Goal: Transaction & Acquisition: Purchase product/service

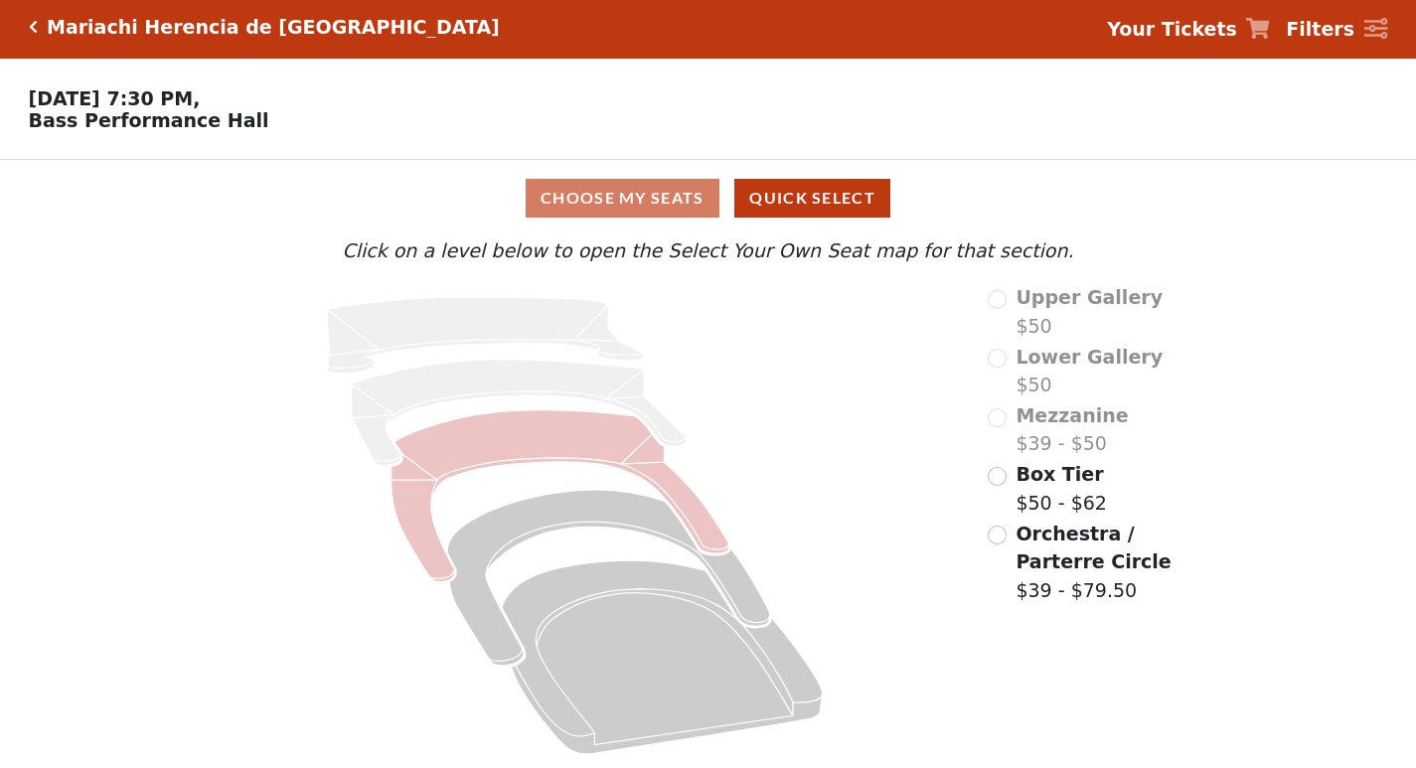
scroll to position [13, 0]
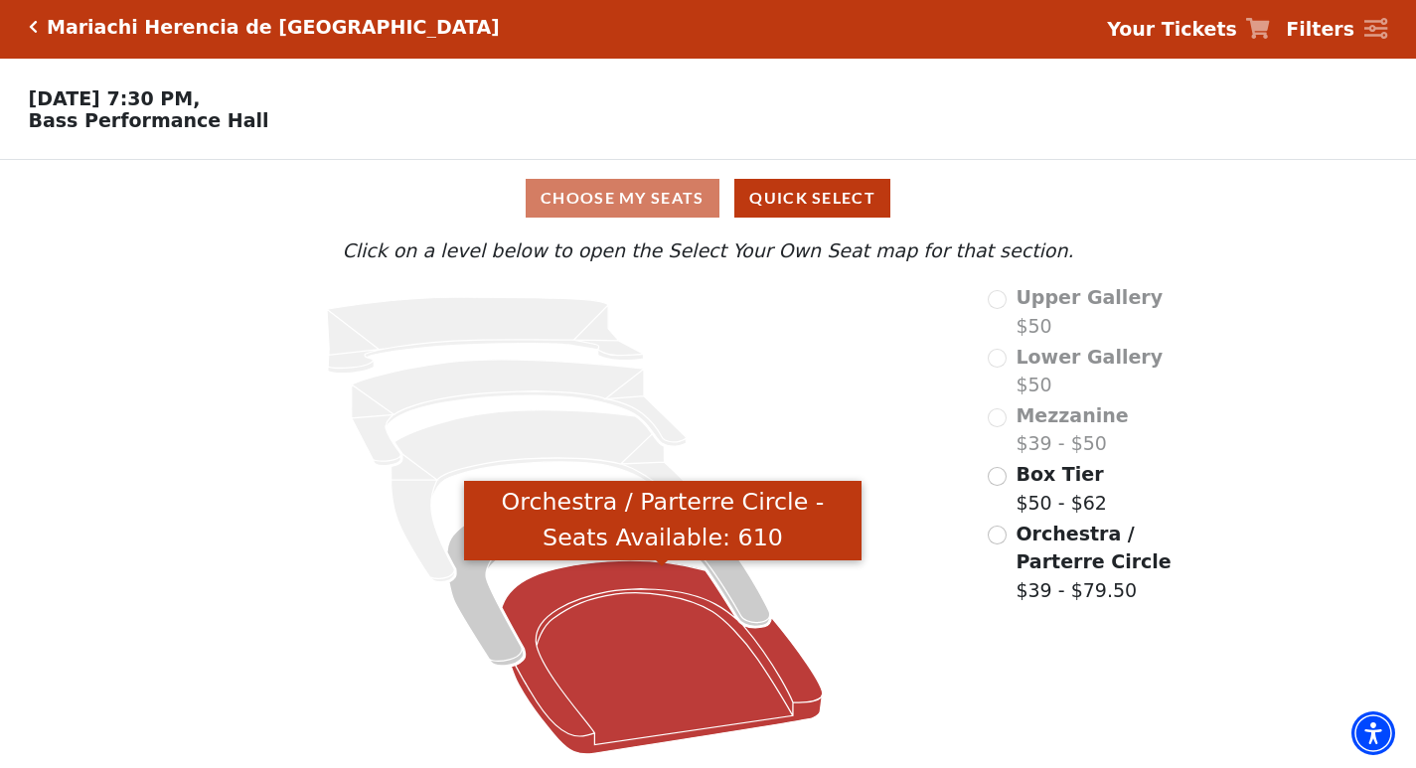
click at [579, 655] on icon "Orchestra / Parterre Circle - Seats Available: 610" at bounding box center [662, 657] width 321 height 194
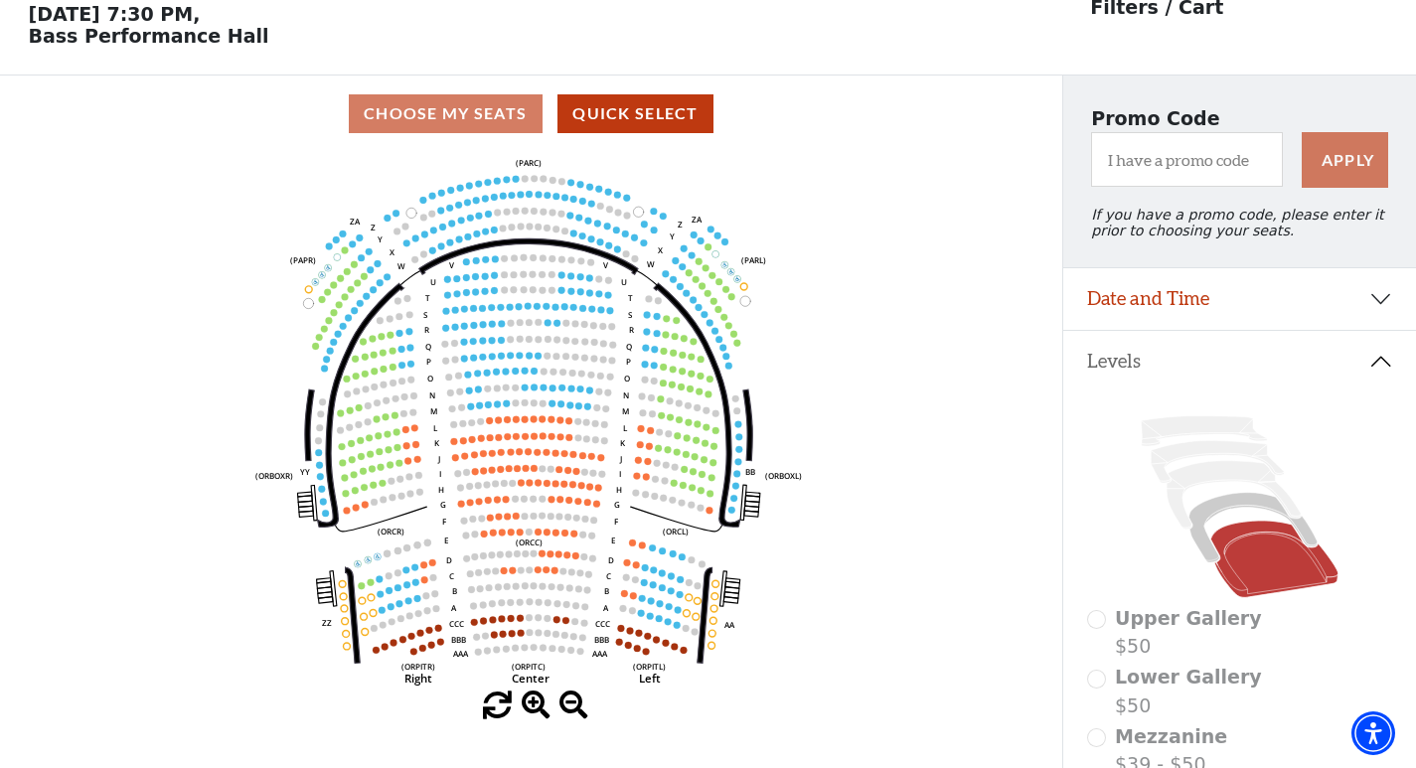
scroll to position [92, 0]
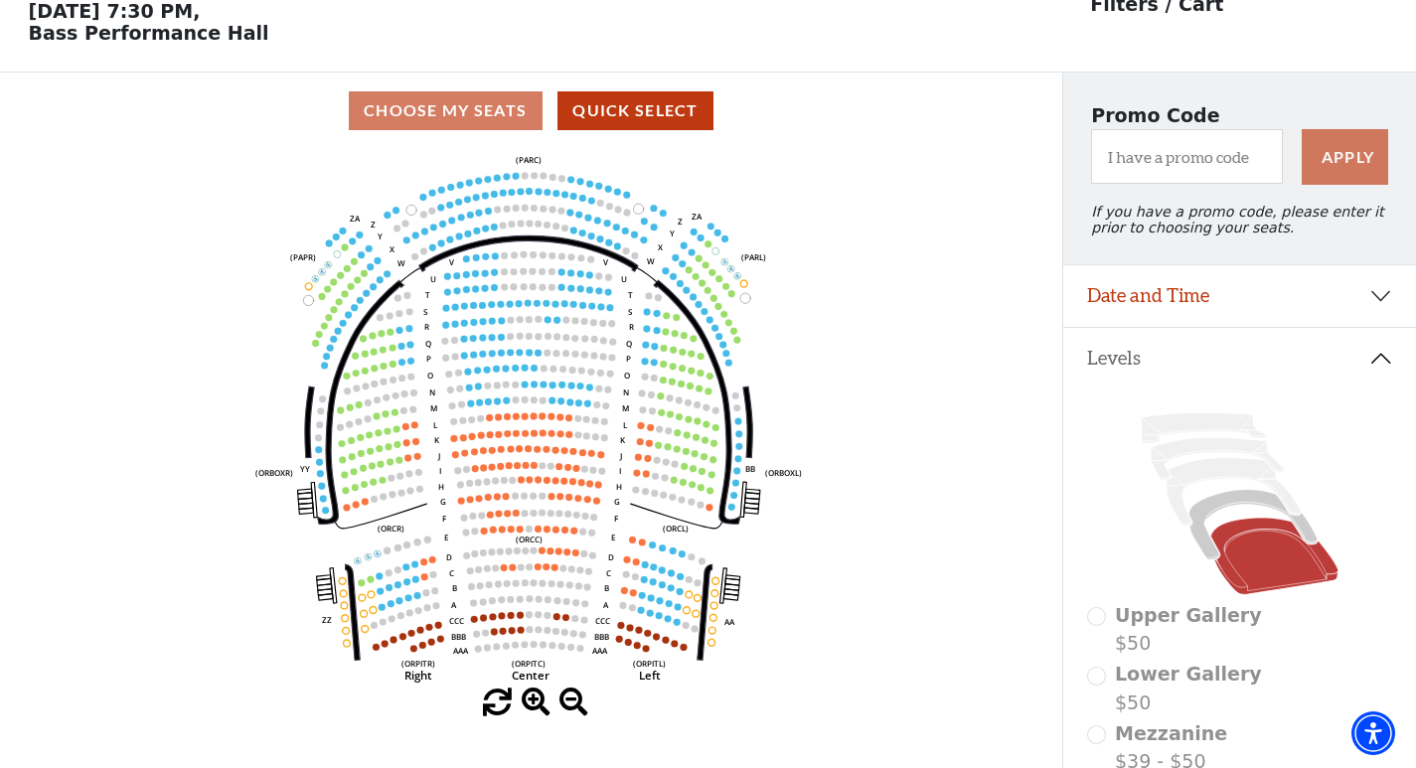
click at [532, 706] on span at bounding box center [536, 703] width 29 height 29
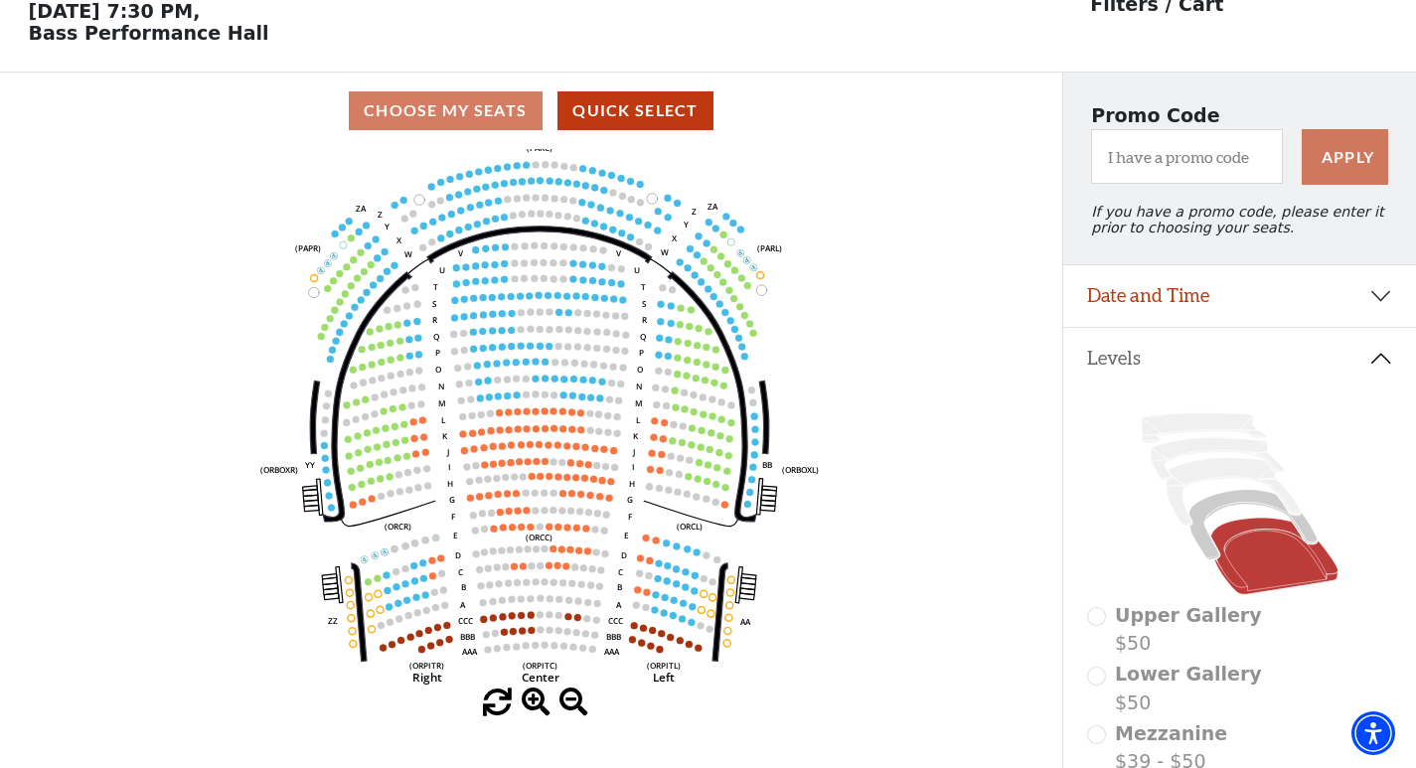
drag, startPoint x: 454, startPoint y: 645, endPoint x: 517, endPoint y: 618, distance: 68.1
click at [476, 631] on text "BBB" at bounding box center [468, 636] width 15 height 11
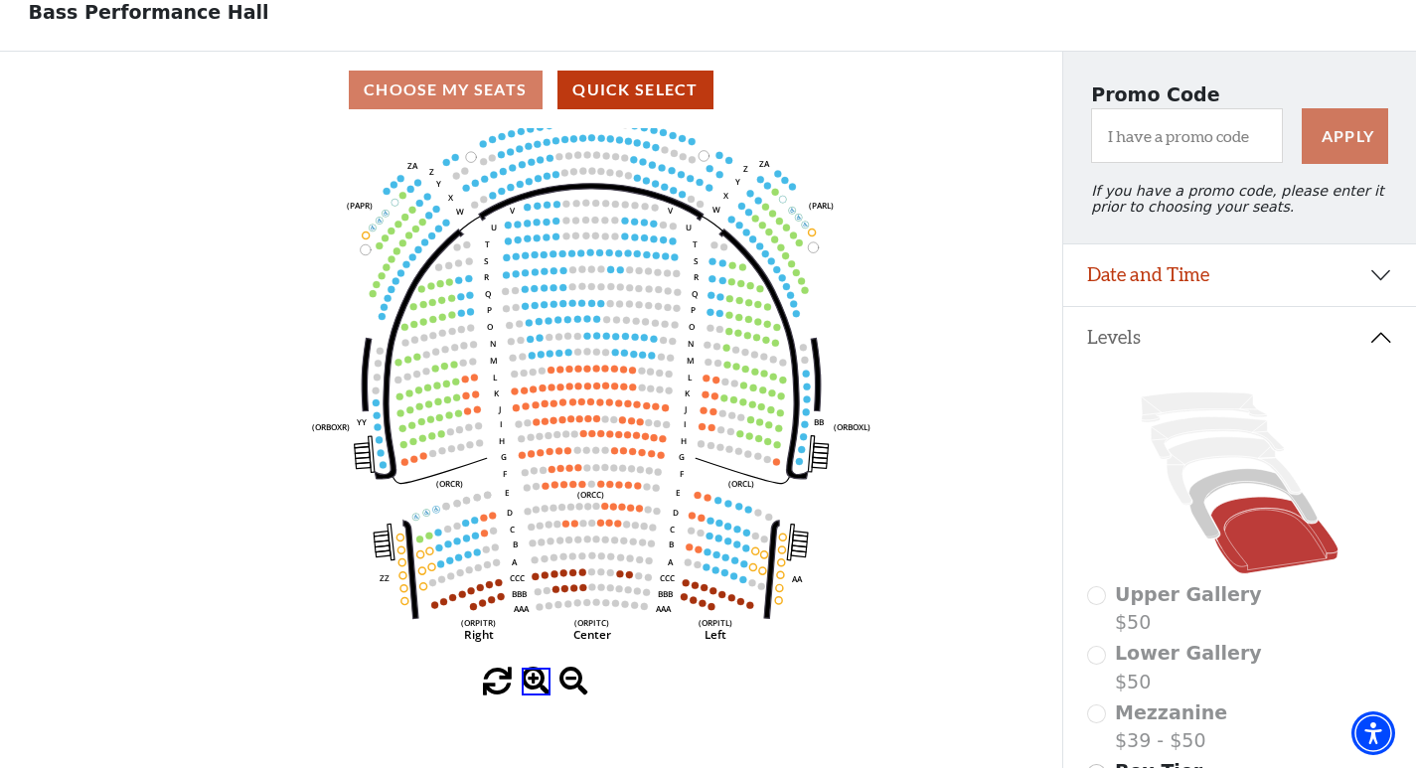
scroll to position [298, 0]
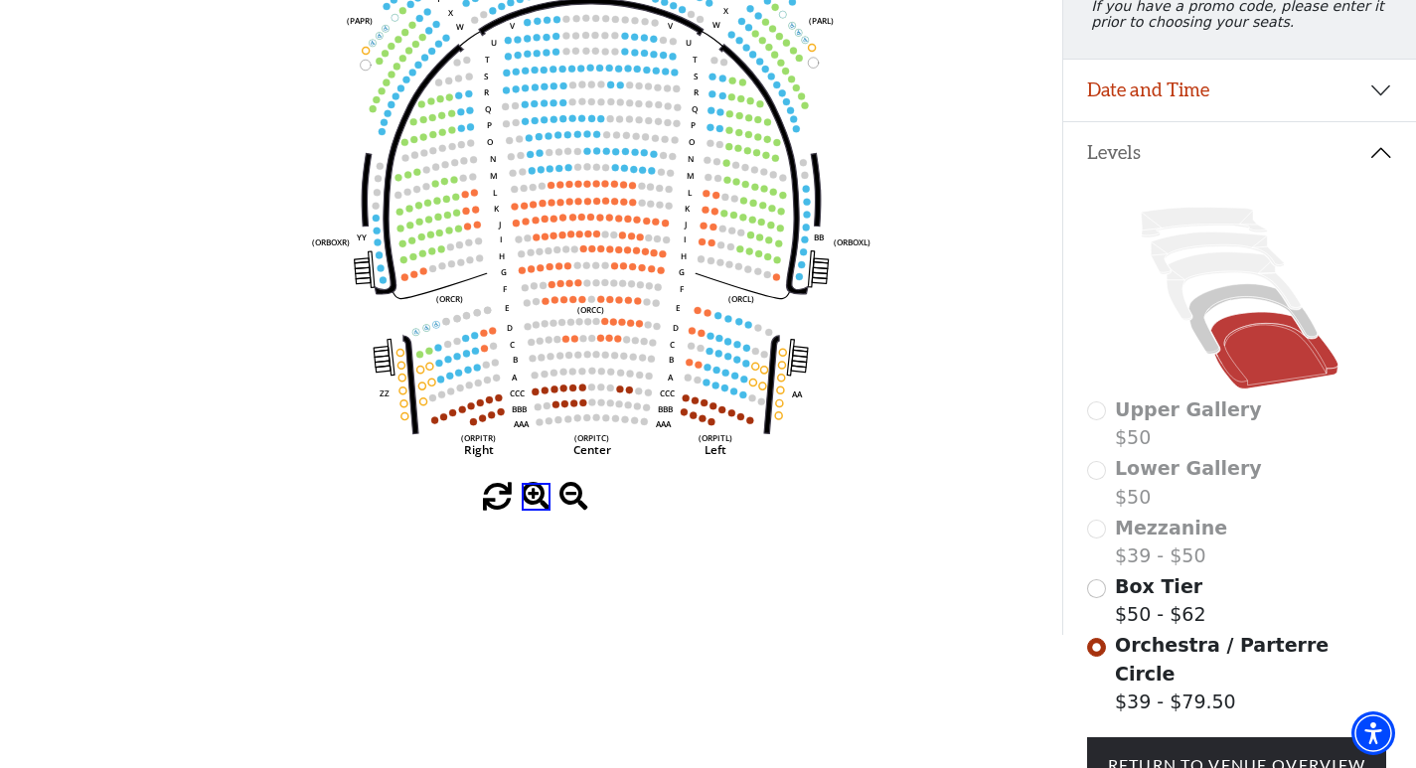
click at [530, 509] on span at bounding box center [536, 497] width 29 height 29
click at [532, 509] on span at bounding box center [536, 497] width 29 height 29
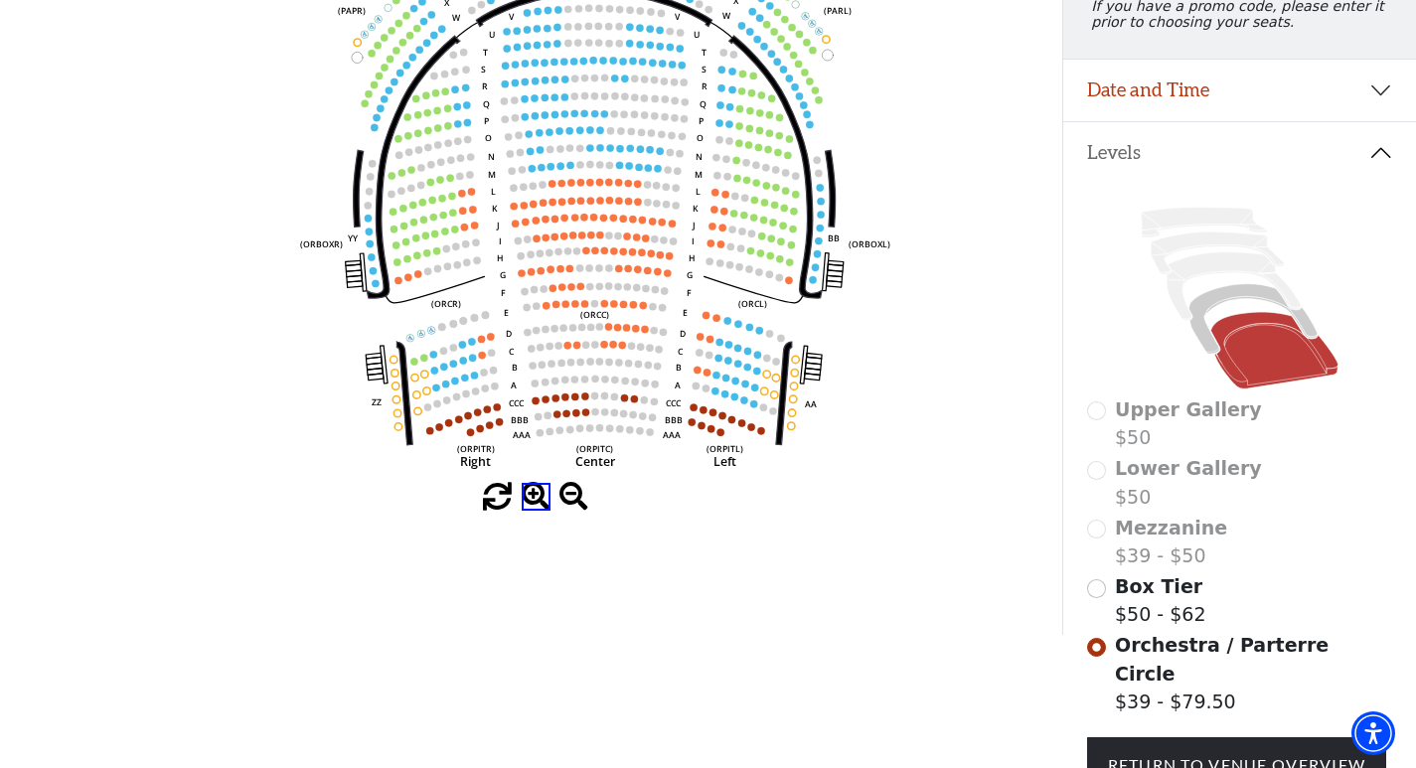
click at [532, 509] on span at bounding box center [536, 497] width 29 height 29
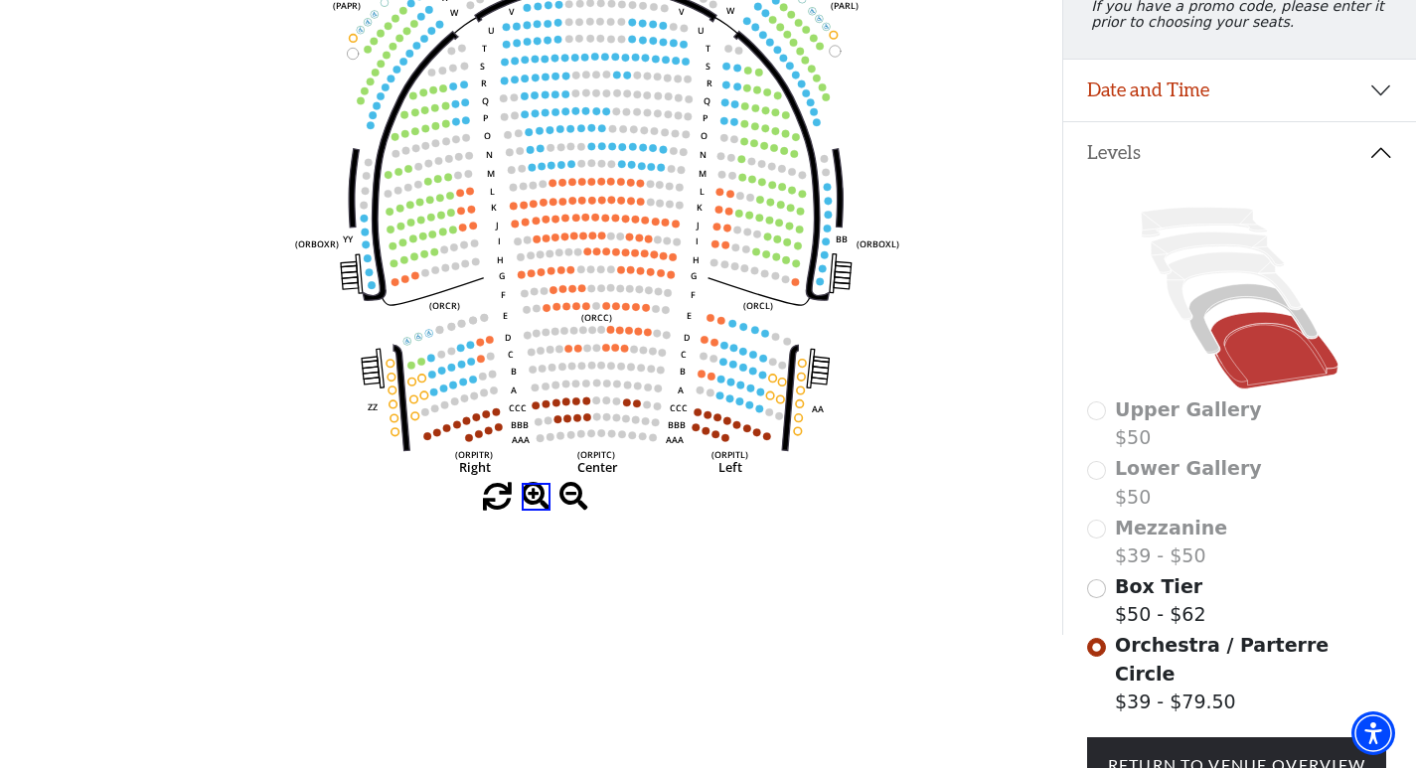
click at [532, 509] on span at bounding box center [536, 497] width 29 height 29
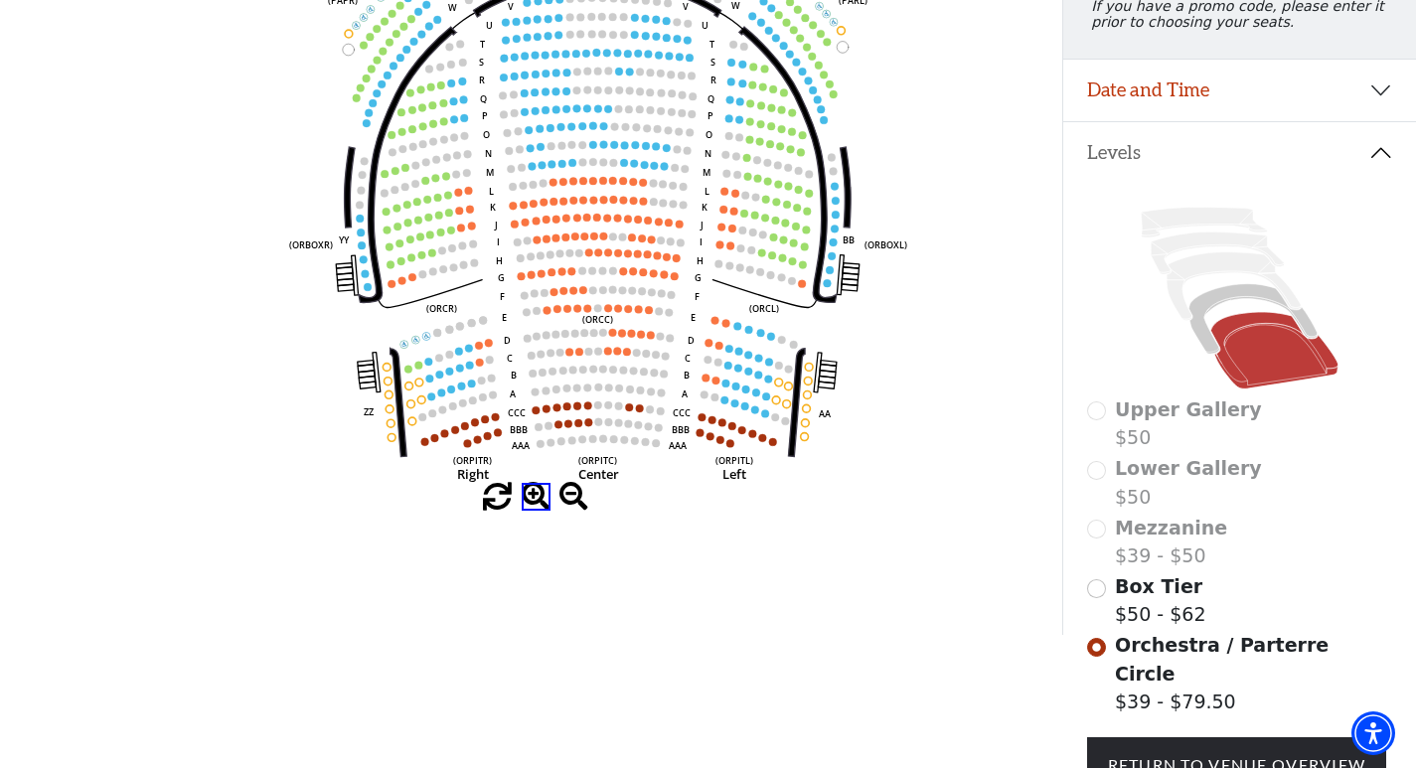
click at [539, 510] on span at bounding box center [536, 497] width 29 height 29
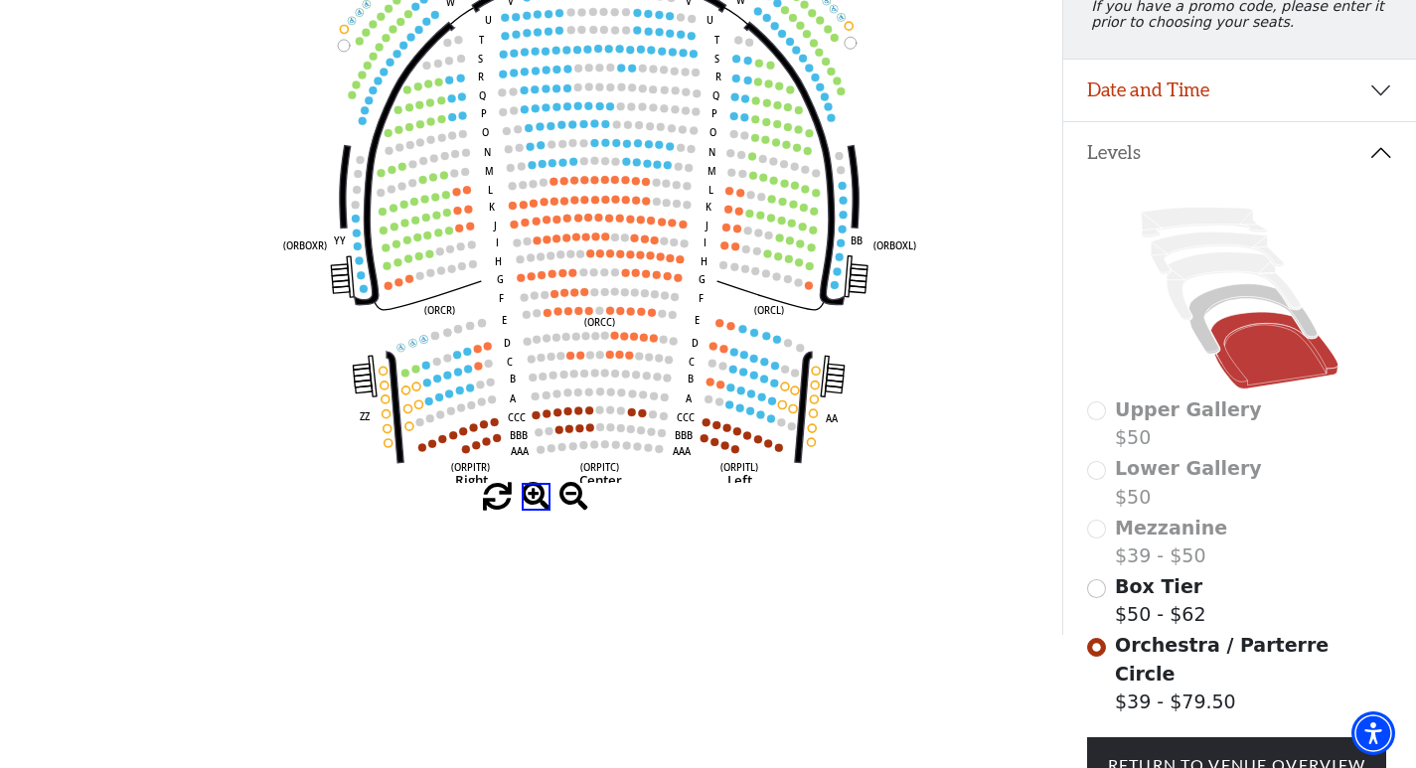
click at [530, 490] on span at bounding box center [536, 497] width 29 height 29
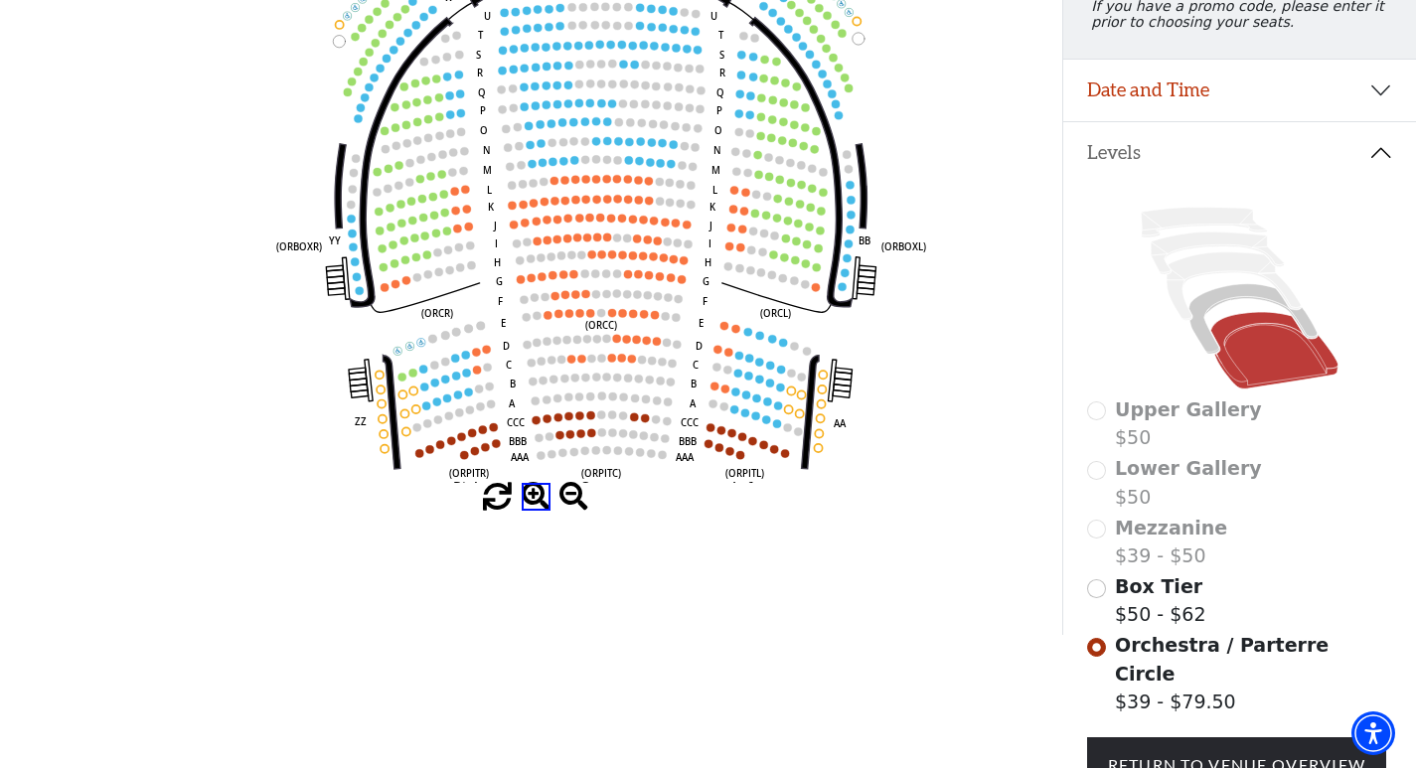
click at [536, 504] on span at bounding box center [536, 497] width 29 height 29
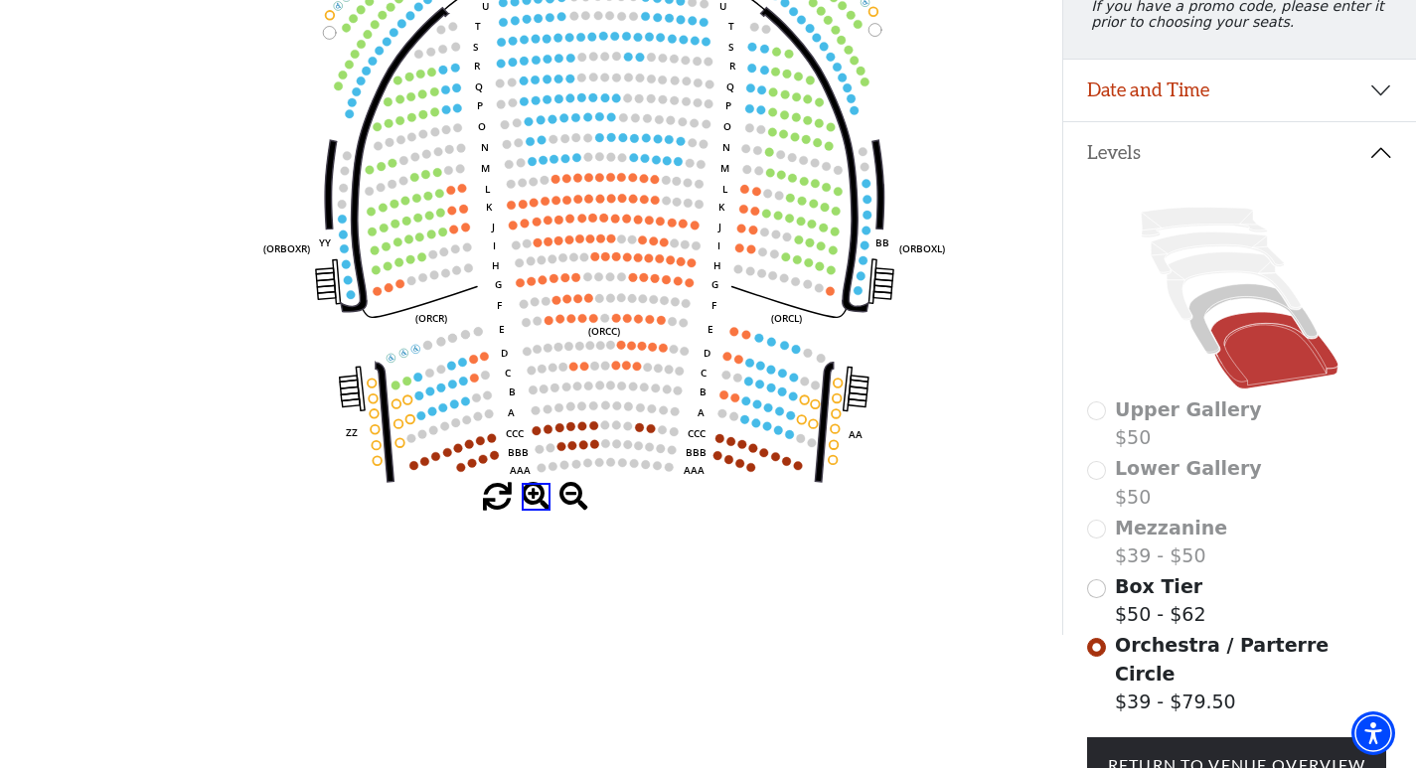
click at [536, 504] on span at bounding box center [536, 497] width 29 height 29
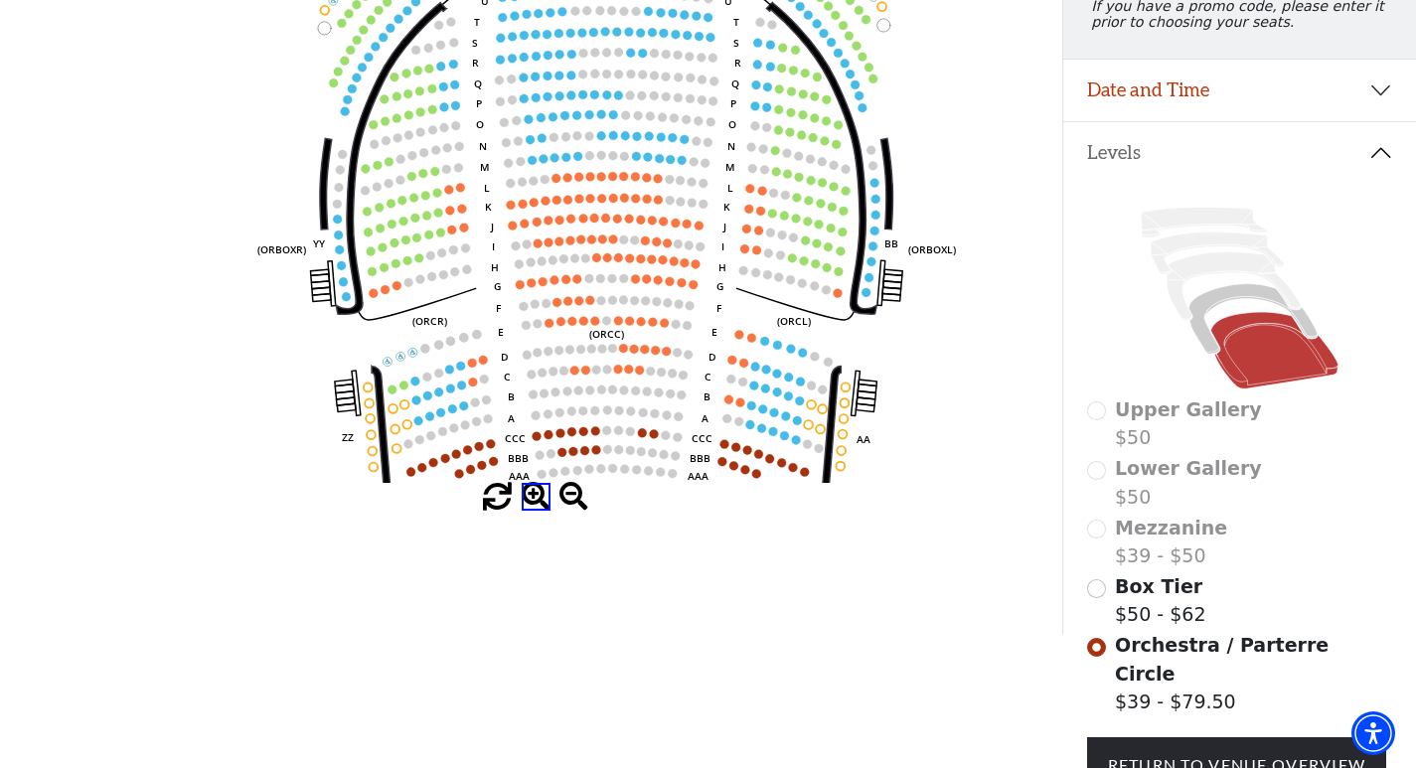
click at [536, 504] on span at bounding box center [536, 497] width 29 height 29
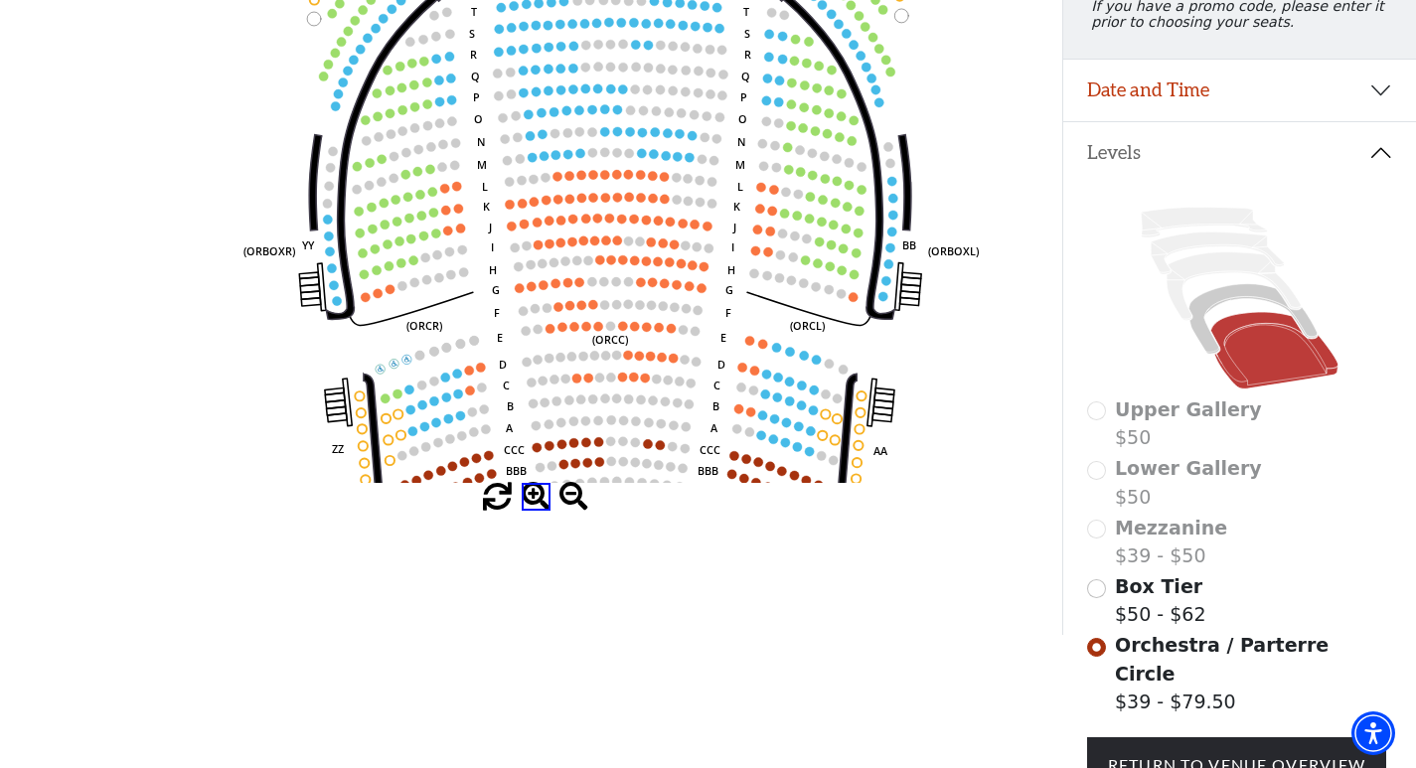
click at [536, 504] on span at bounding box center [536, 497] width 29 height 29
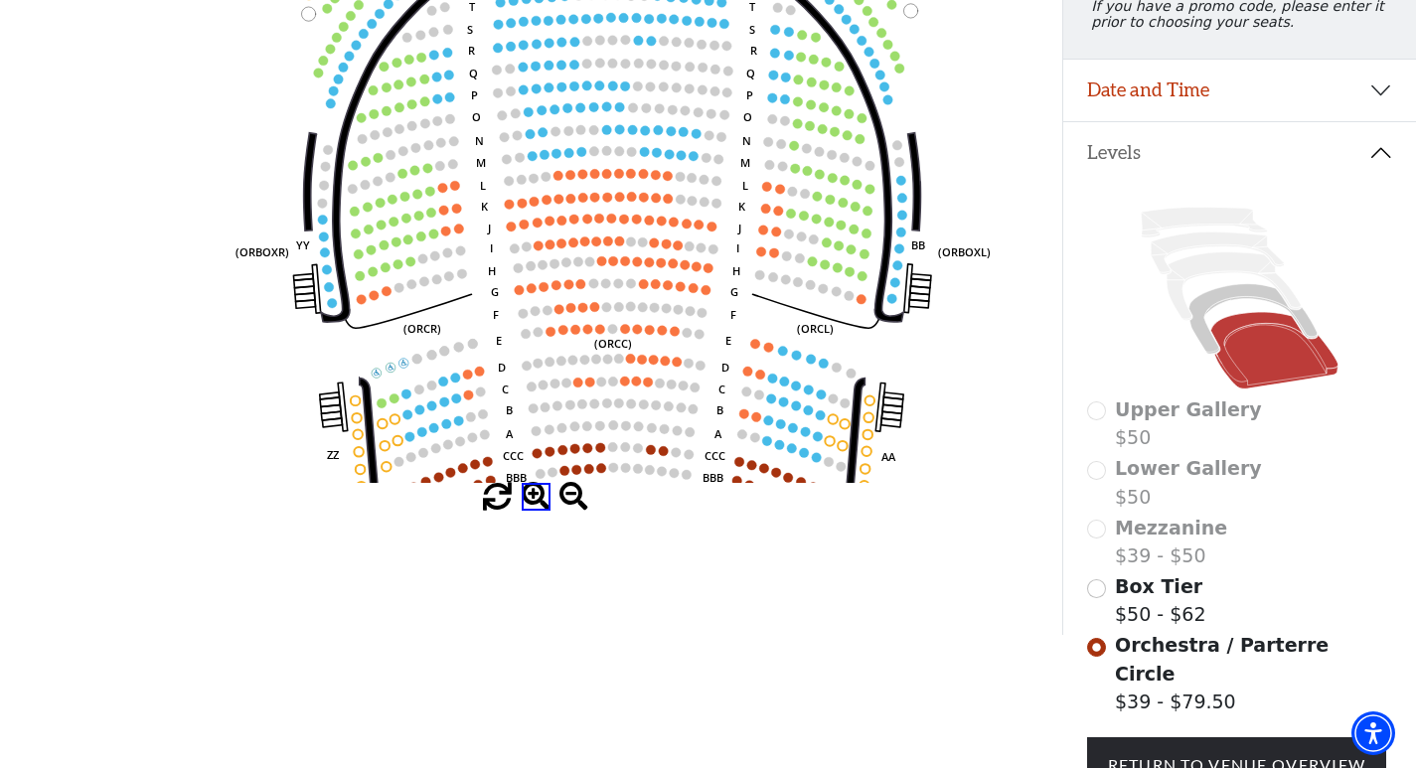
click at [536, 504] on span at bounding box center [536, 497] width 29 height 29
click at [538, 504] on span at bounding box center [536, 497] width 29 height 29
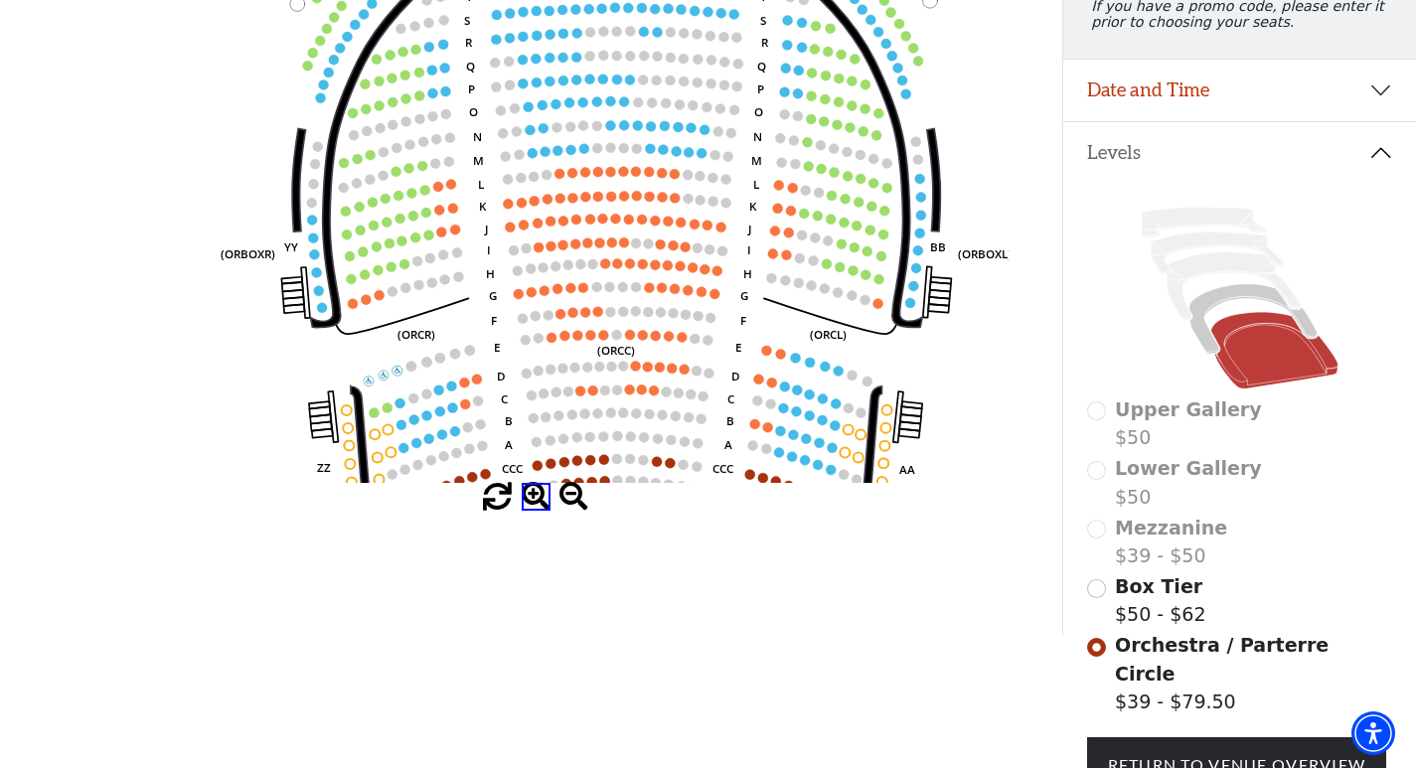
click at [538, 504] on span at bounding box center [536, 497] width 29 height 29
click at [540, 507] on span at bounding box center [536, 497] width 29 height 29
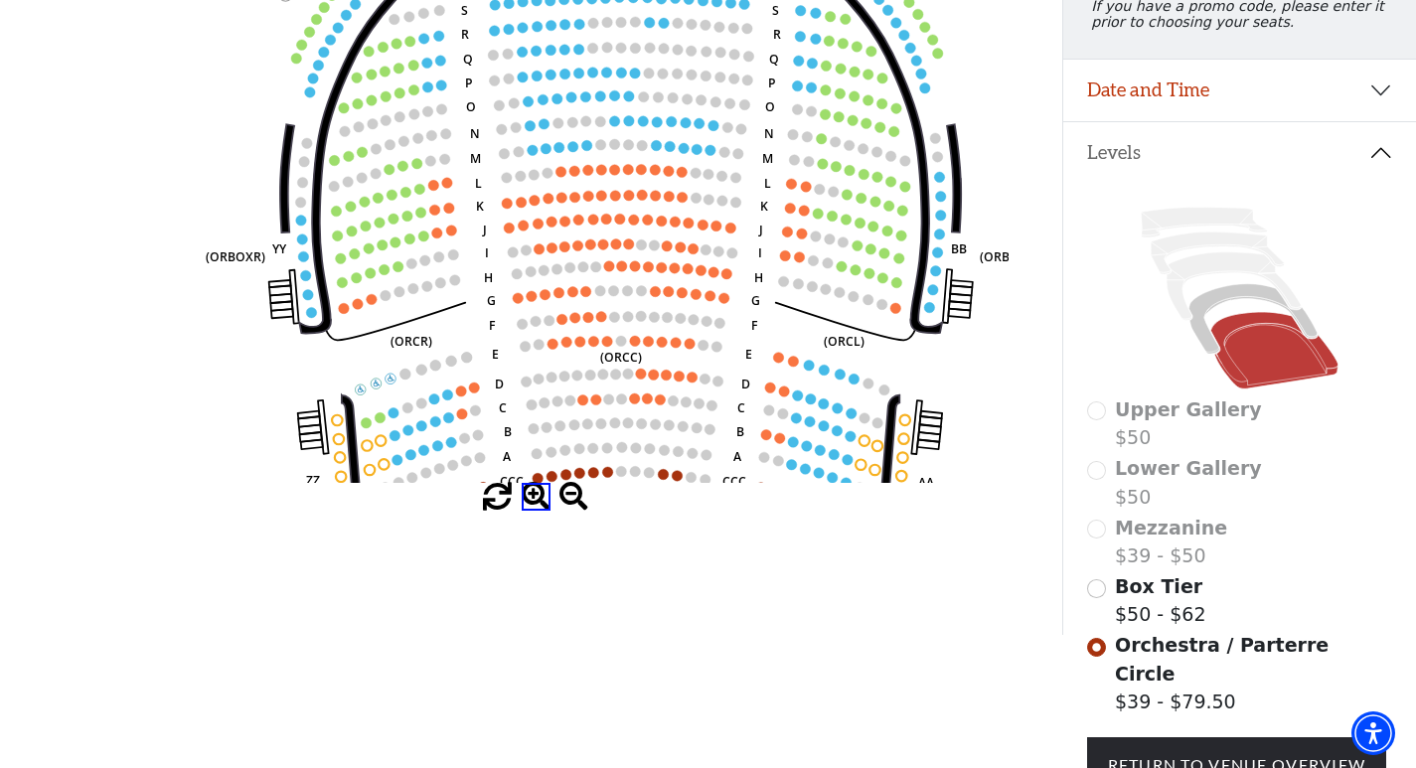
click at [532, 494] on span at bounding box center [536, 497] width 29 height 29
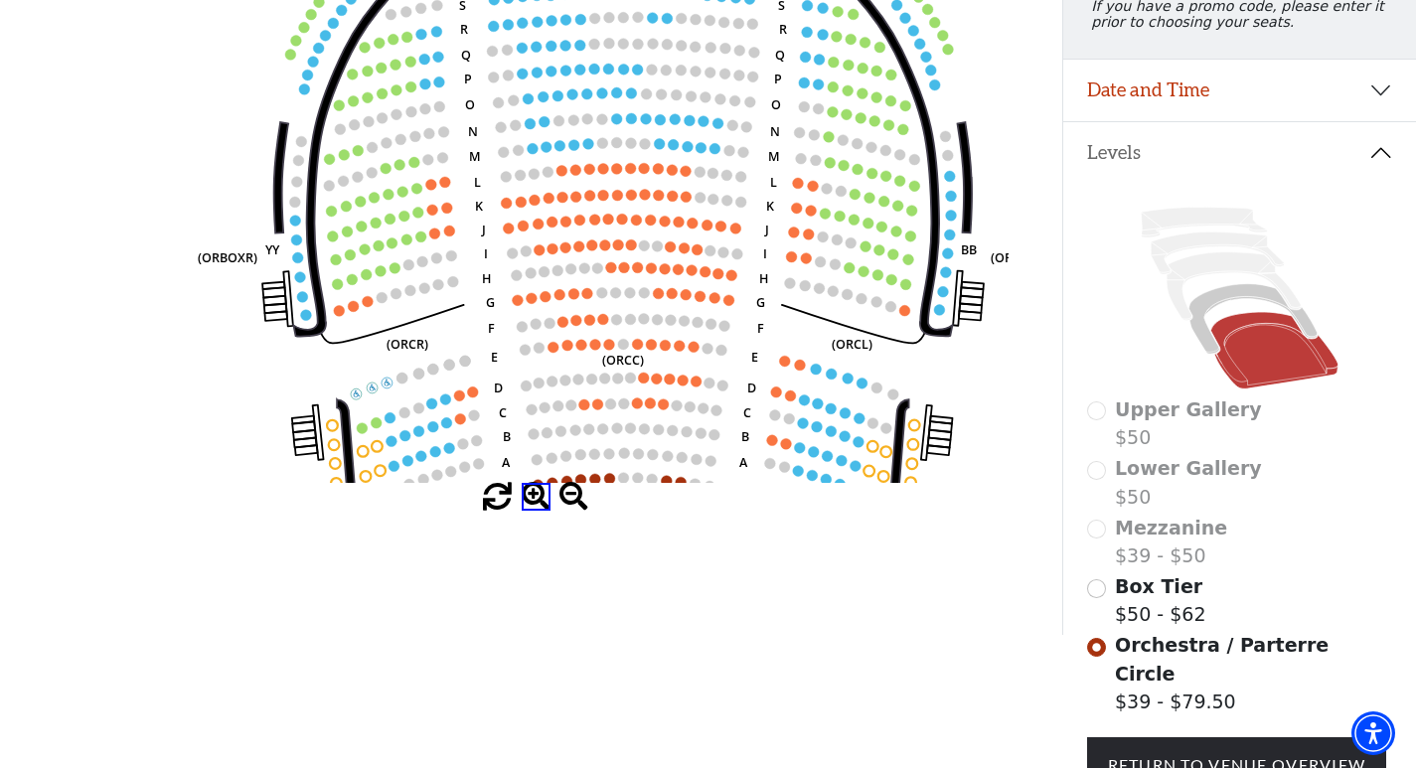
click at [532, 494] on span at bounding box center [536, 497] width 29 height 29
click at [533, 497] on span at bounding box center [536, 497] width 29 height 29
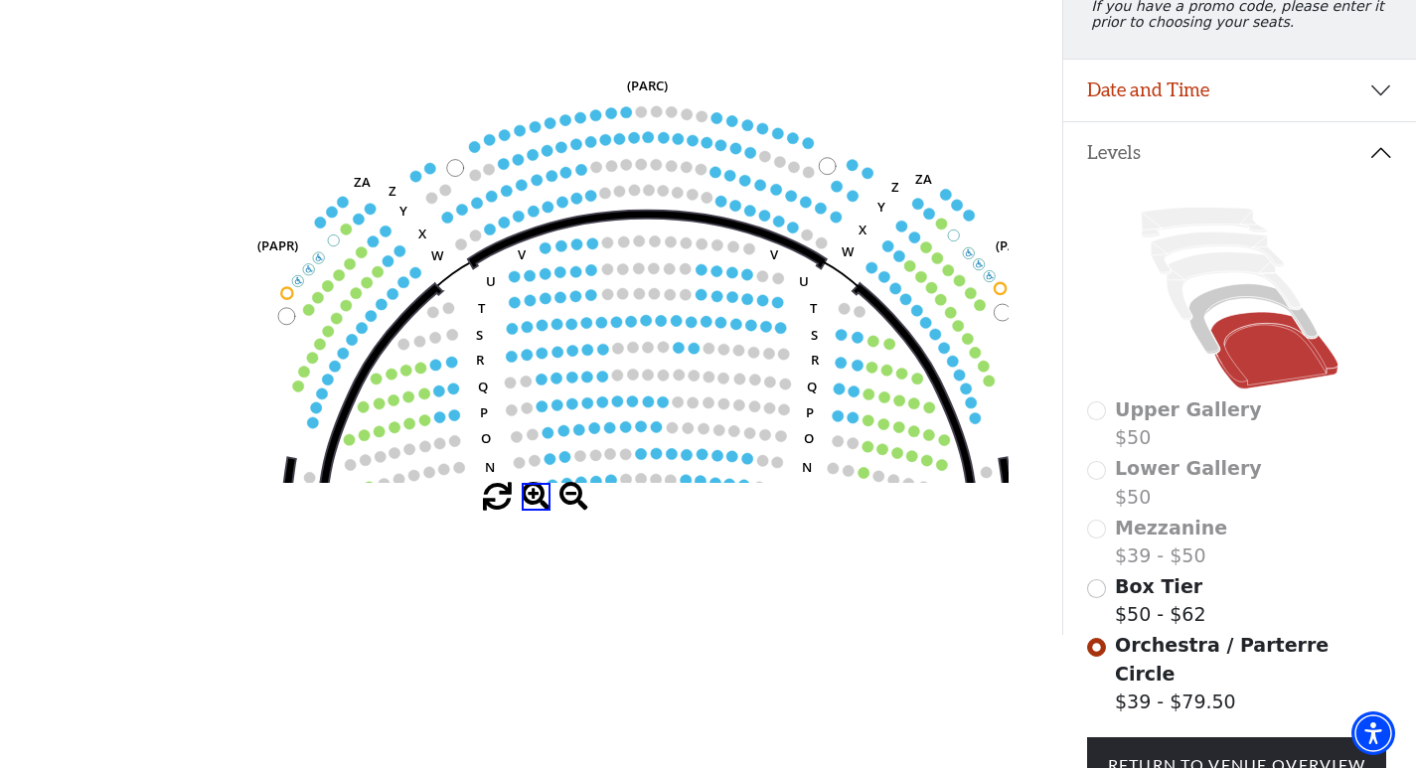
drag, startPoint x: 727, startPoint y: 526, endPoint x: 658, endPoint y: 497, distance: 75.3
click at [710, 623] on div "Choose My Seats Quick Select Current Level Orchestra / Parterre Circle Click on…" at bounding box center [531, 251] width 1062 height 768
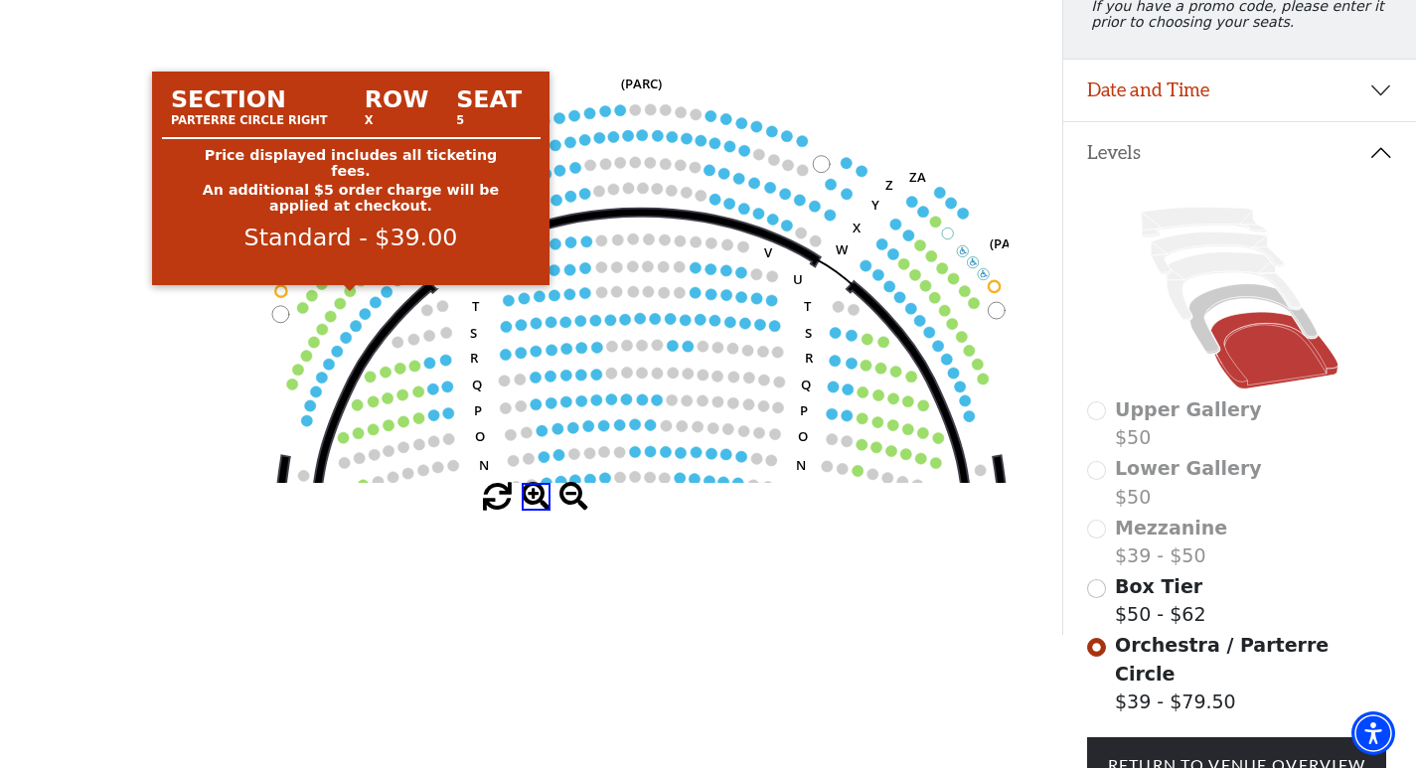
click at [350, 296] on circle at bounding box center [350, 290] width 11 height 11
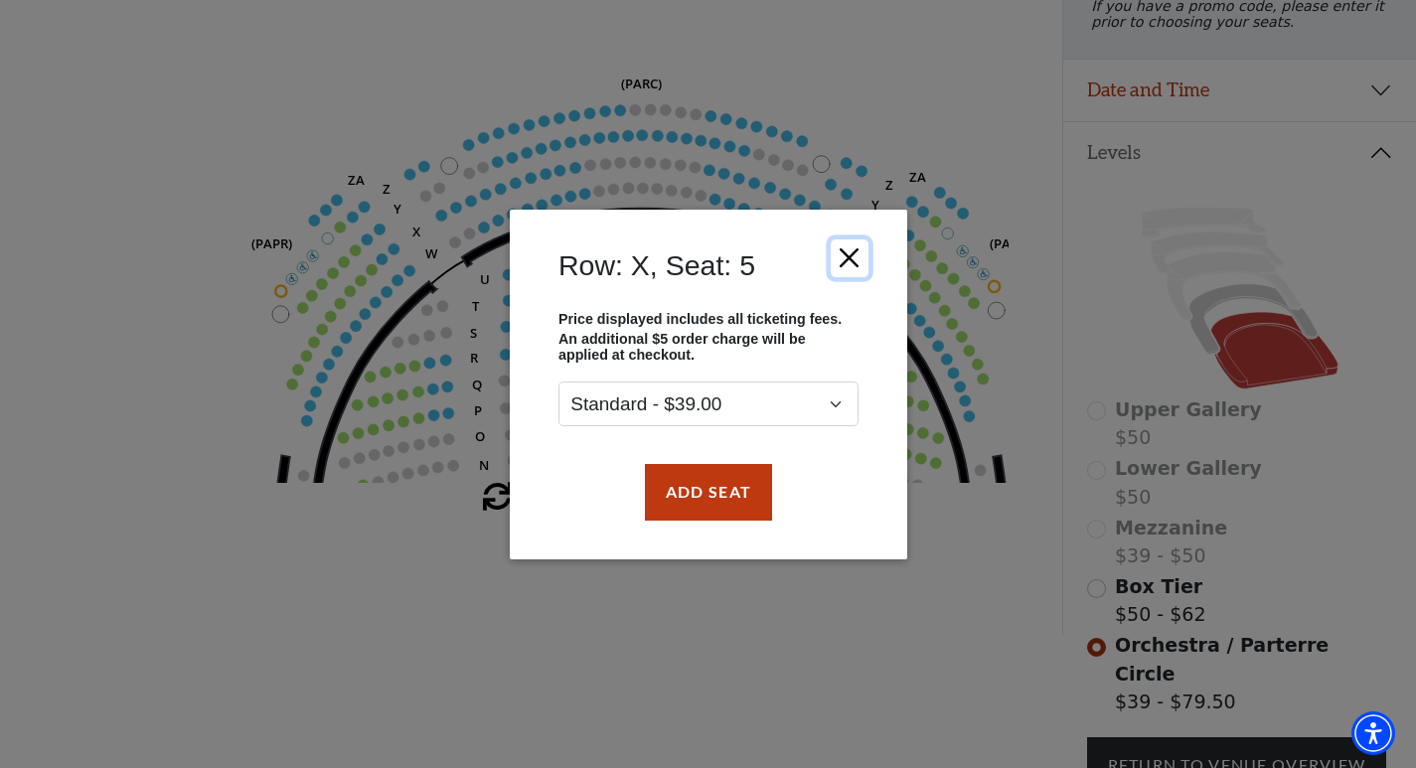
click at [850, 255] on button "Close" at bounding box center [849, 257] width 38 height 38
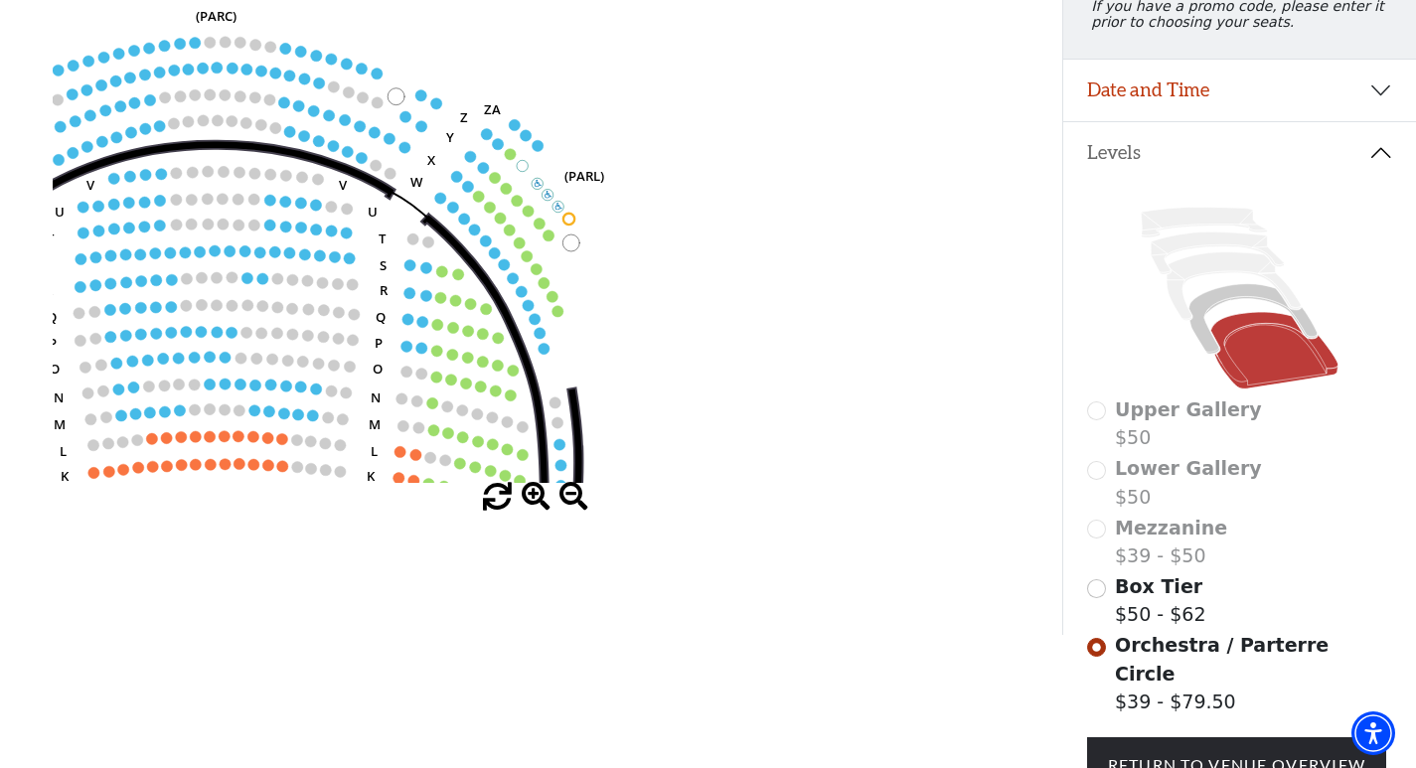
drag, startPoint x: 751, startPoint y: 398, endPoint x: 386, endPoint y: 318, distance: 373.4
click at [378, 334] on icon "Left (ORPITL) Right (ORPITR) Center (ORPITC) ZZ AA YY BB ZA ZA (ORCL) (ORCR) (O…" at bounding box center [531, 212] width 956 height 539
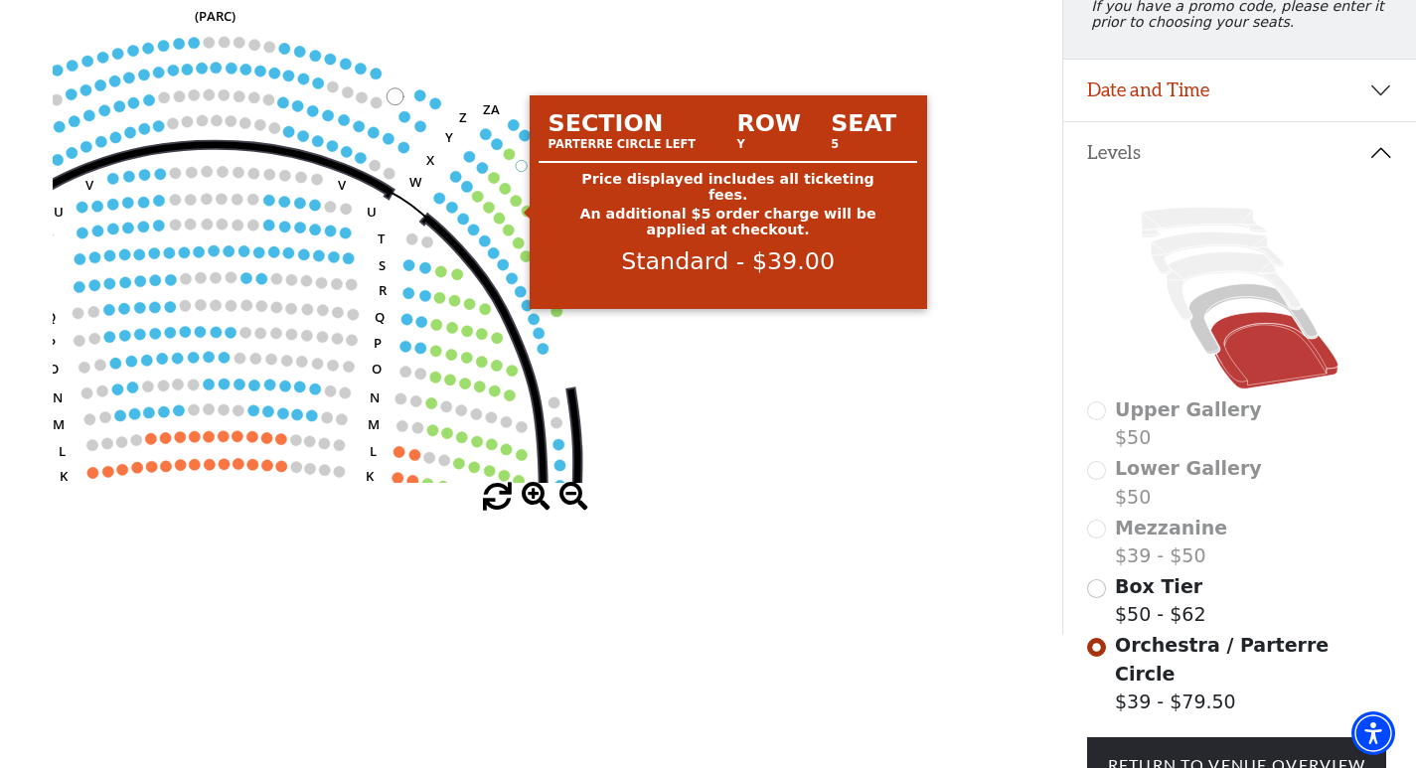
click at [516, 206] on circle at bounding box center [516, 200] width 11 height 11
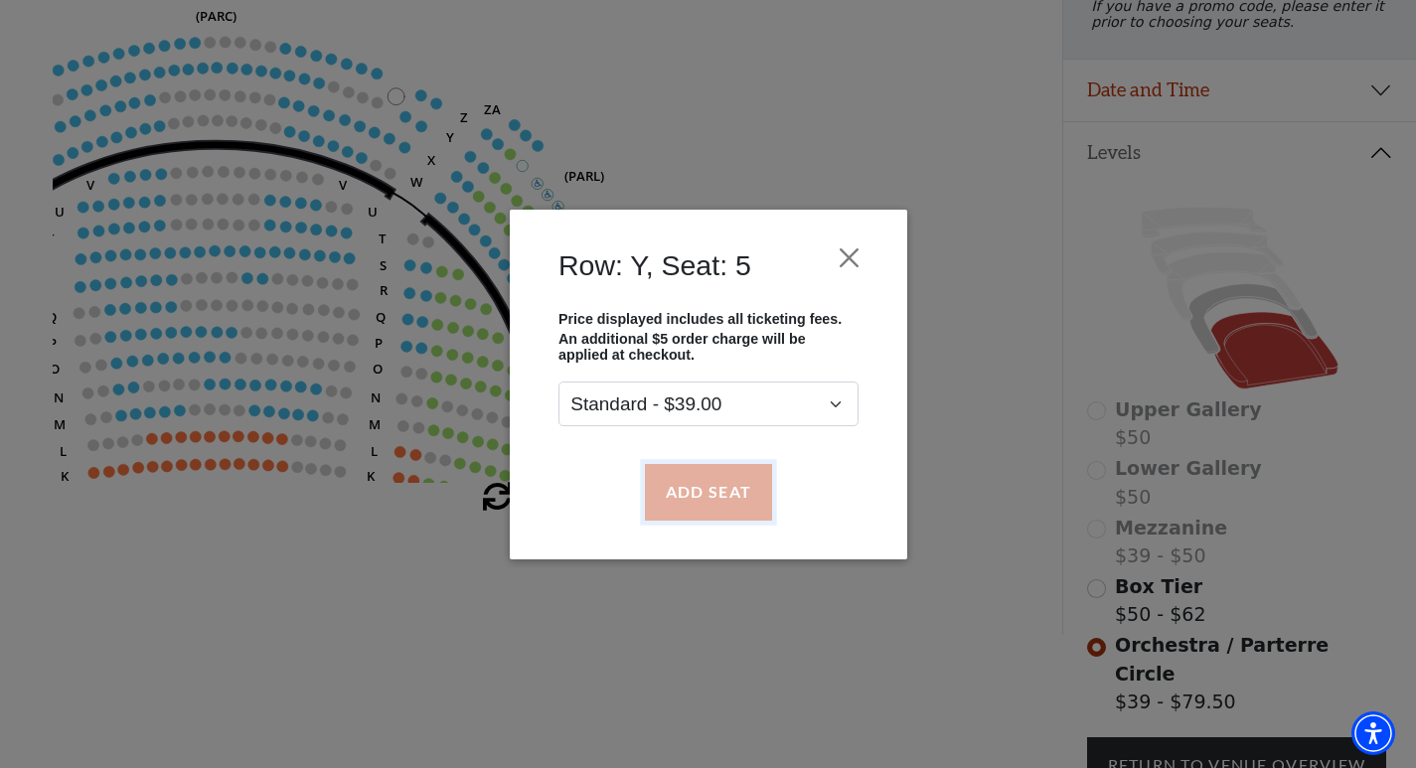
click at [692, 486] on button "Add Seat" at bounding box center [707, 492] width 127 height 56
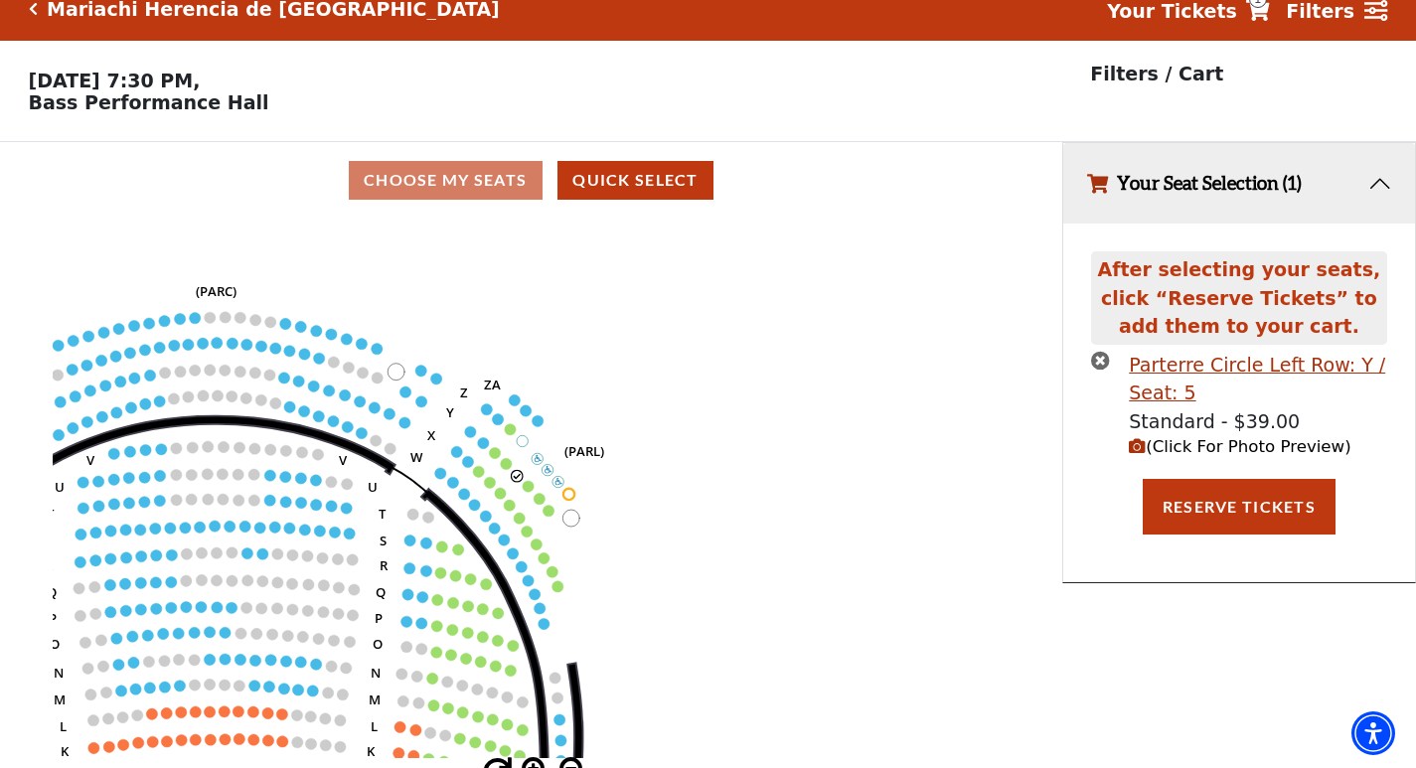
scroll to position [0, 0]
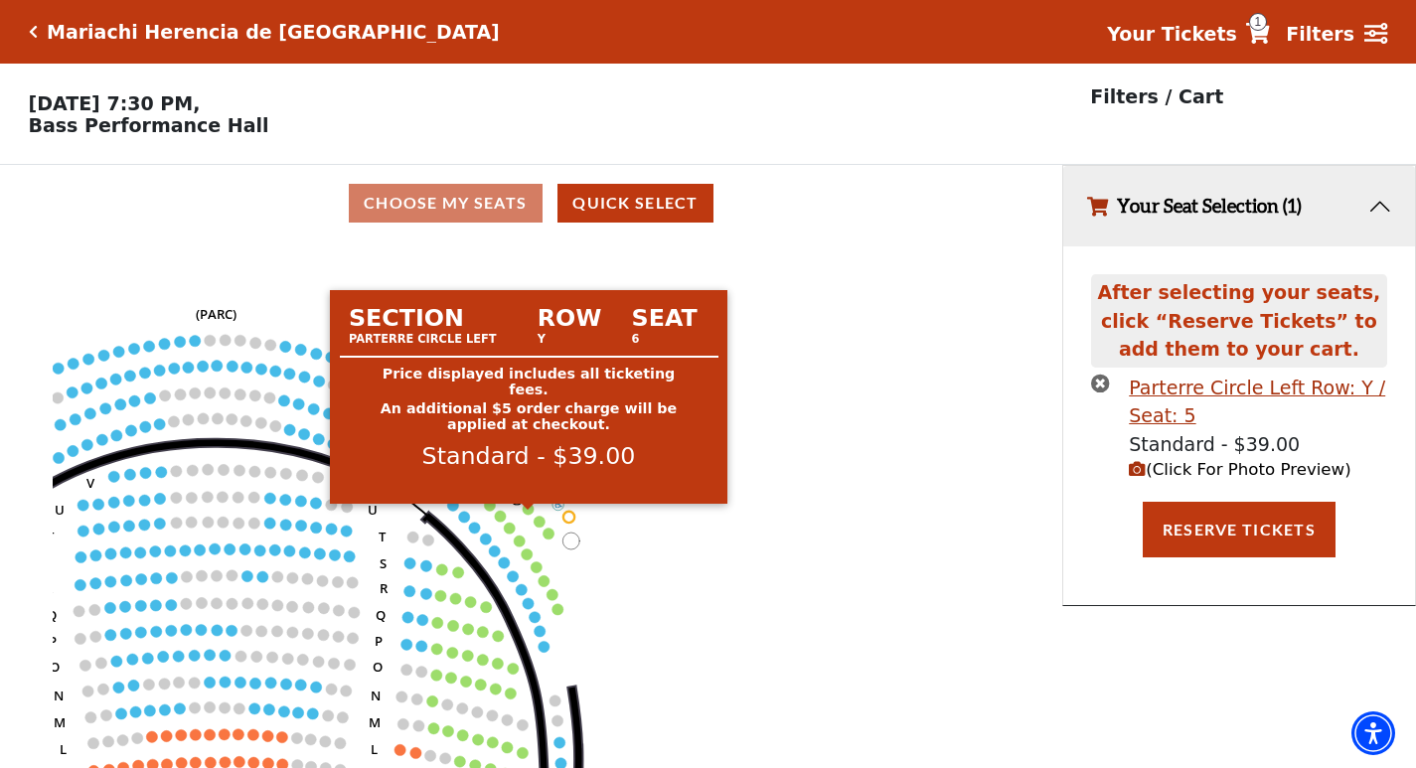
click at [529, 515] on circle at bounding box center [528, 509] width 11 height 11
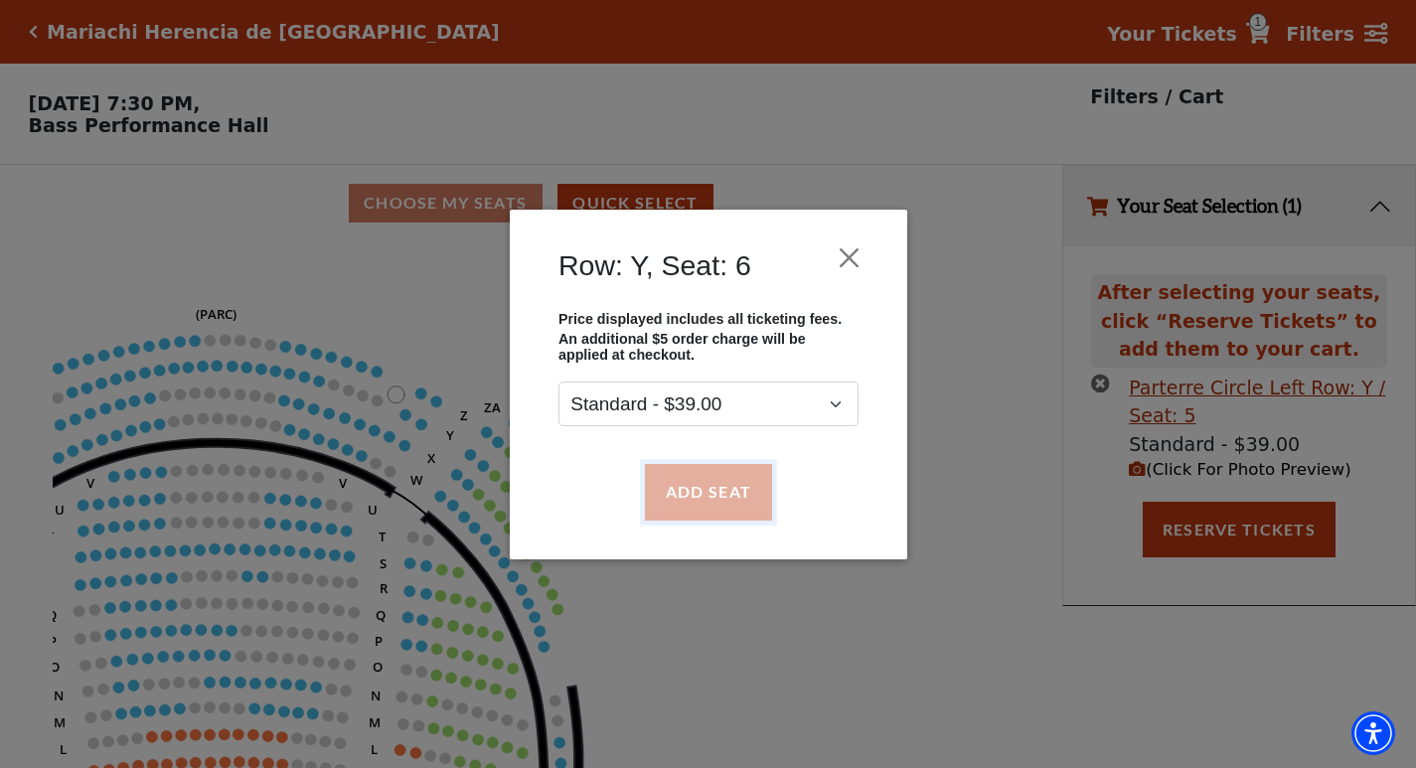
click at [704, 498] on button "Add Seat" at bounding box center [707, 492] width 127 height 56
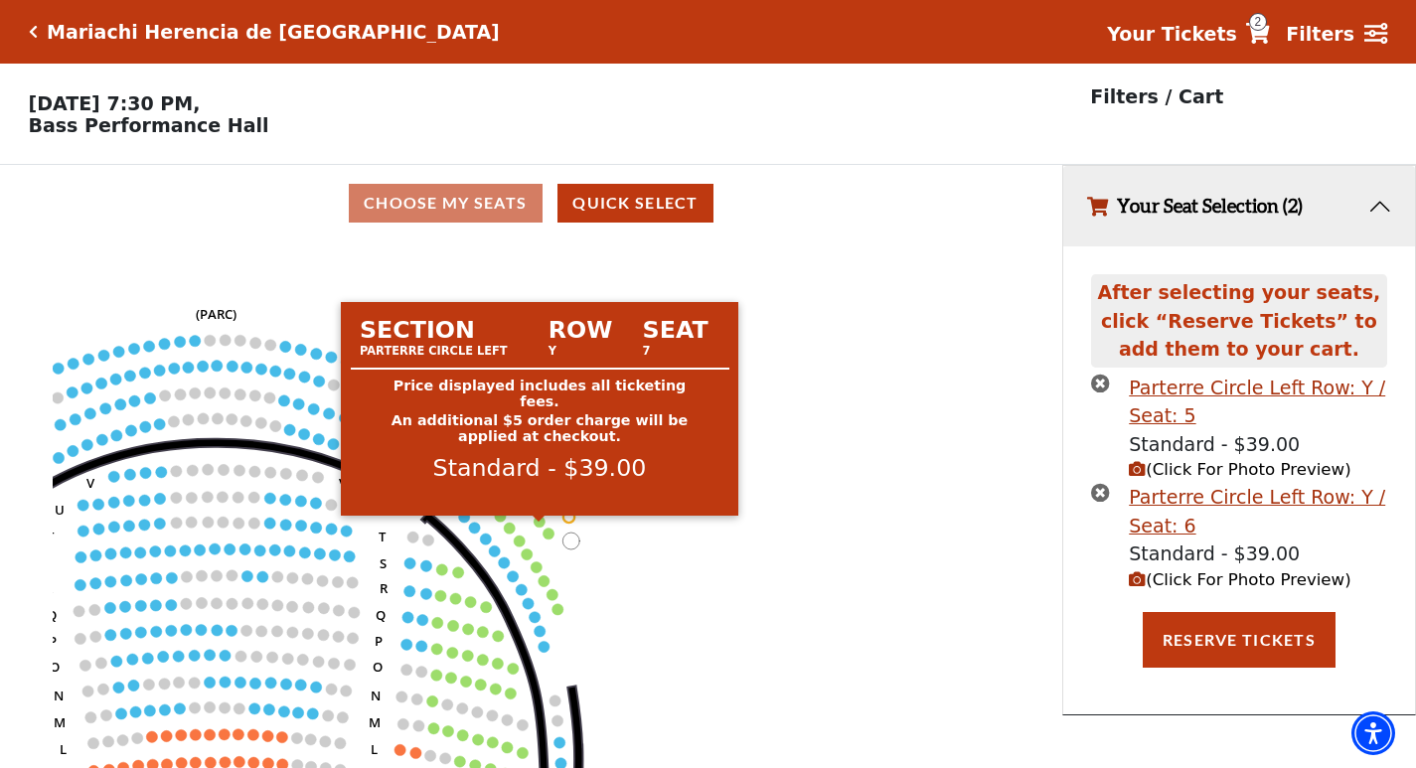
click at [536, 527] on circle at bounding box center [540, 521] width 11 height 11
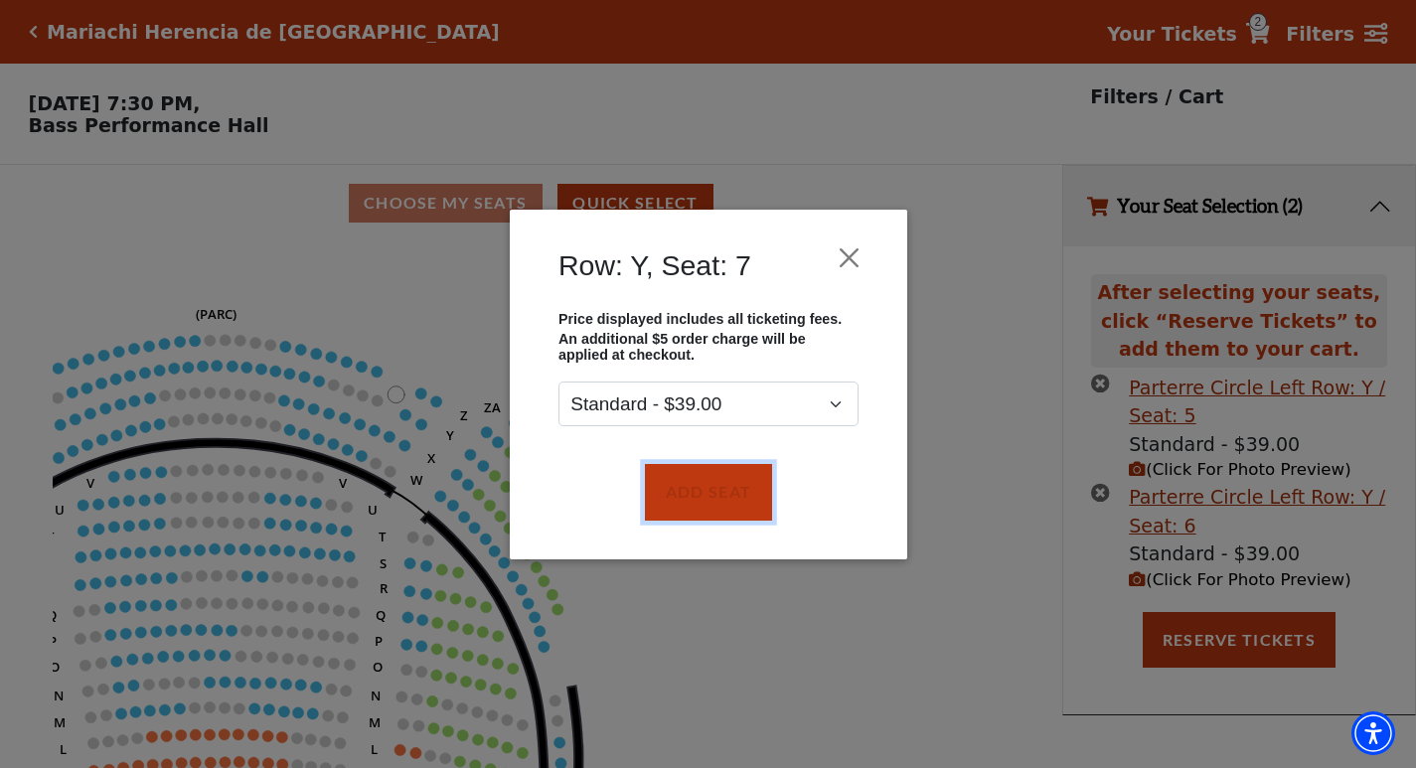
drag, startPoint x: 699, startPoint y: 496, endPoint x: 611, endPoint y: 519, distance: 91.3
click at [700, 496] on button "Add Seat" at bounding box center [707, 492] width 127 height 56
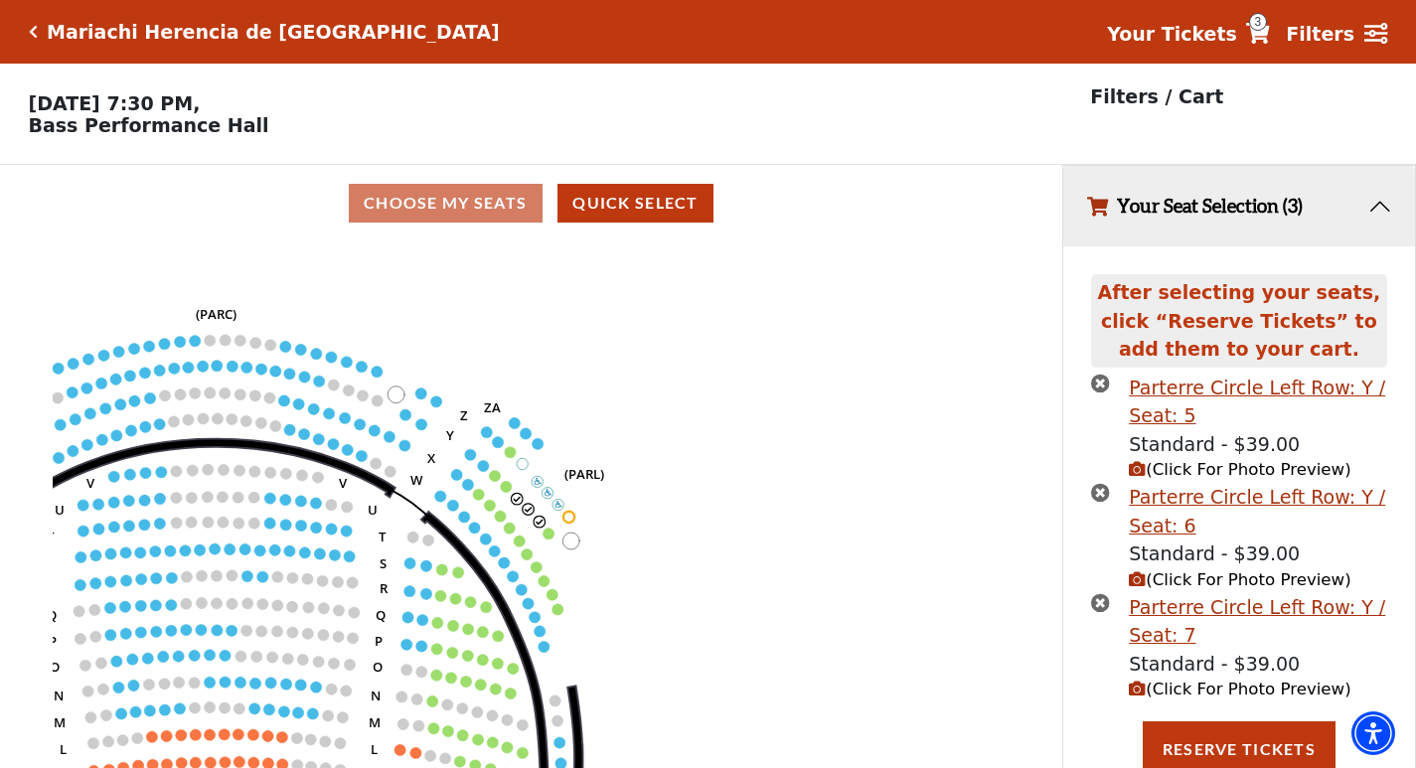
scroll to position [17, 0]
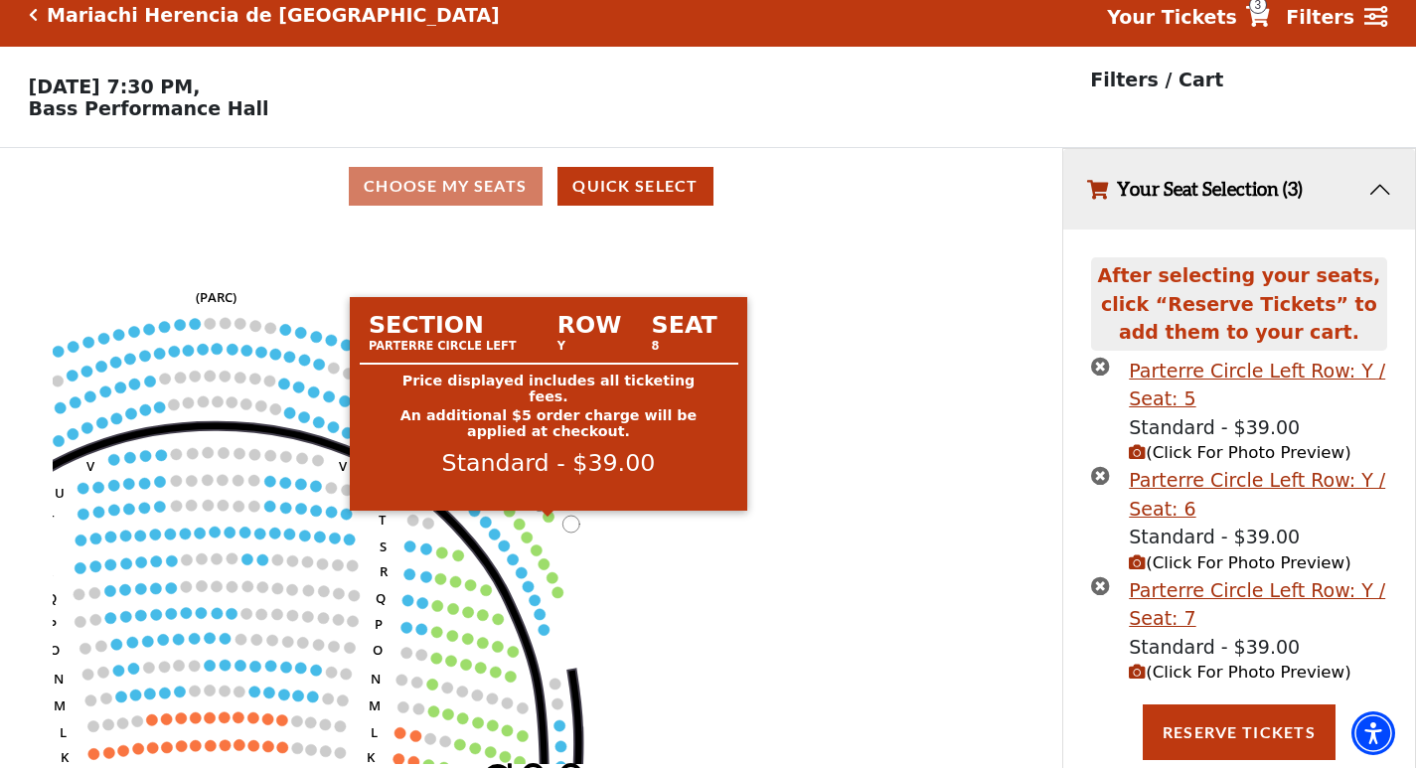
click at [546, 521] on circle at bounding box center [548, 516] width 11 height 11
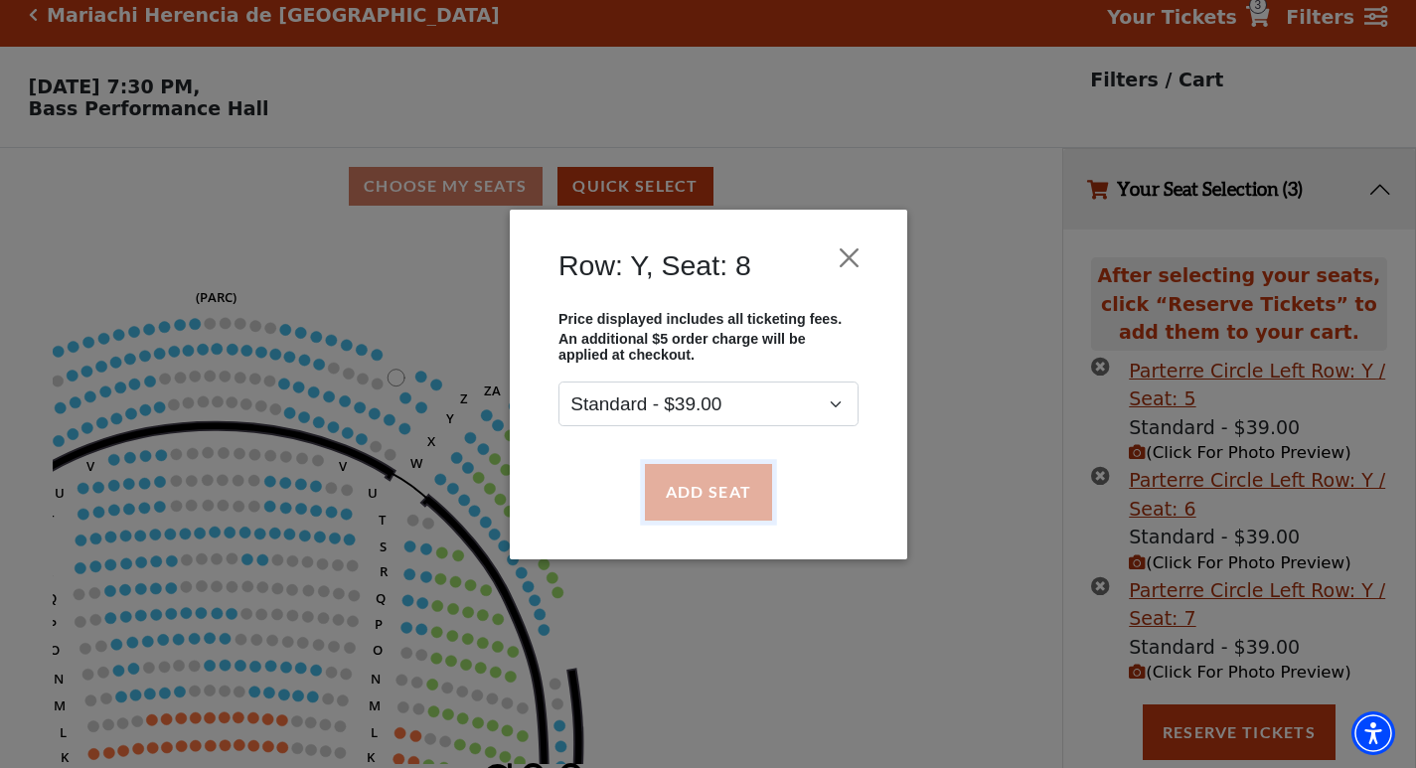
drag, startPoint x: 687, startPoint y: 495, endPoint x: 732, endPoint y: 511, distance: 48.4
click at [688, 495] on button "Add Seat" at bounding box center [707, 492] width 127 height 56
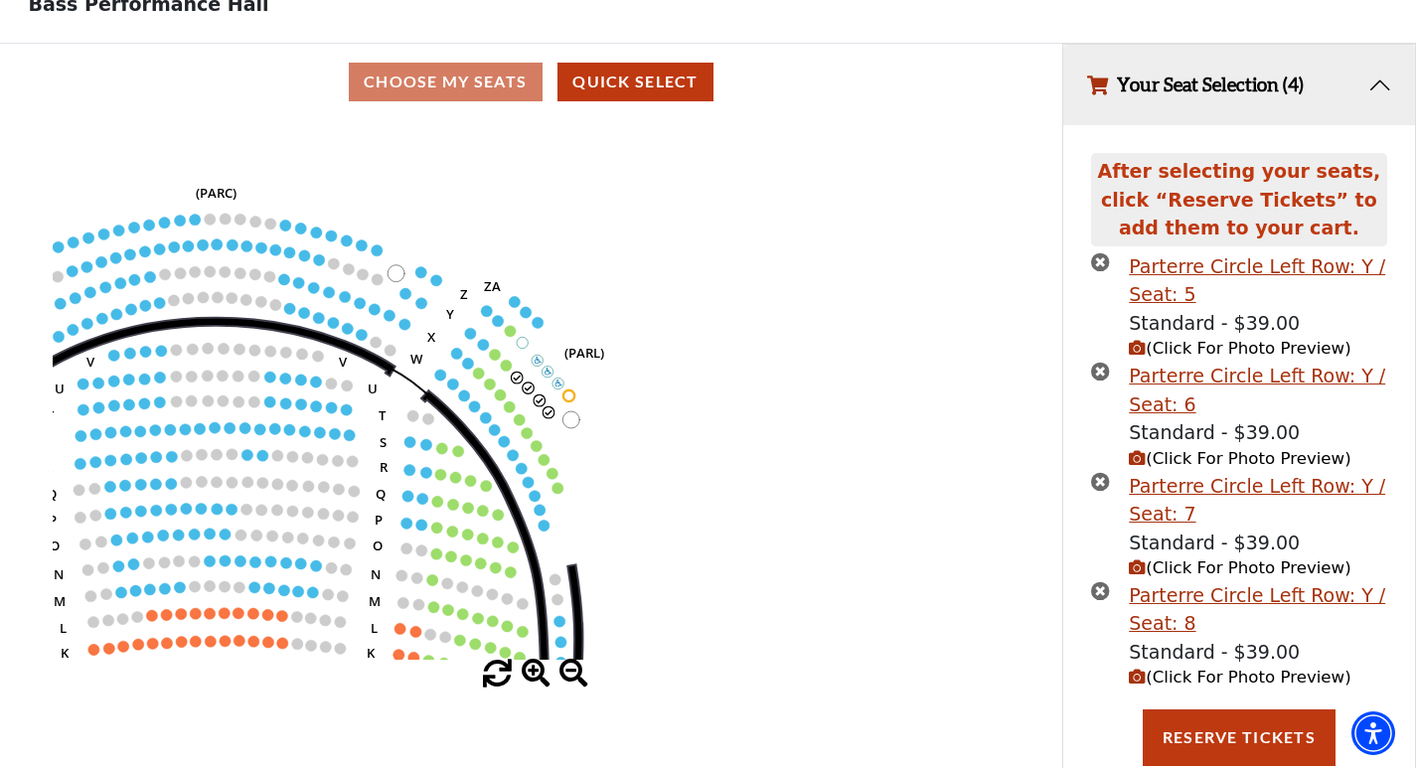
scroll to position [127, 0]
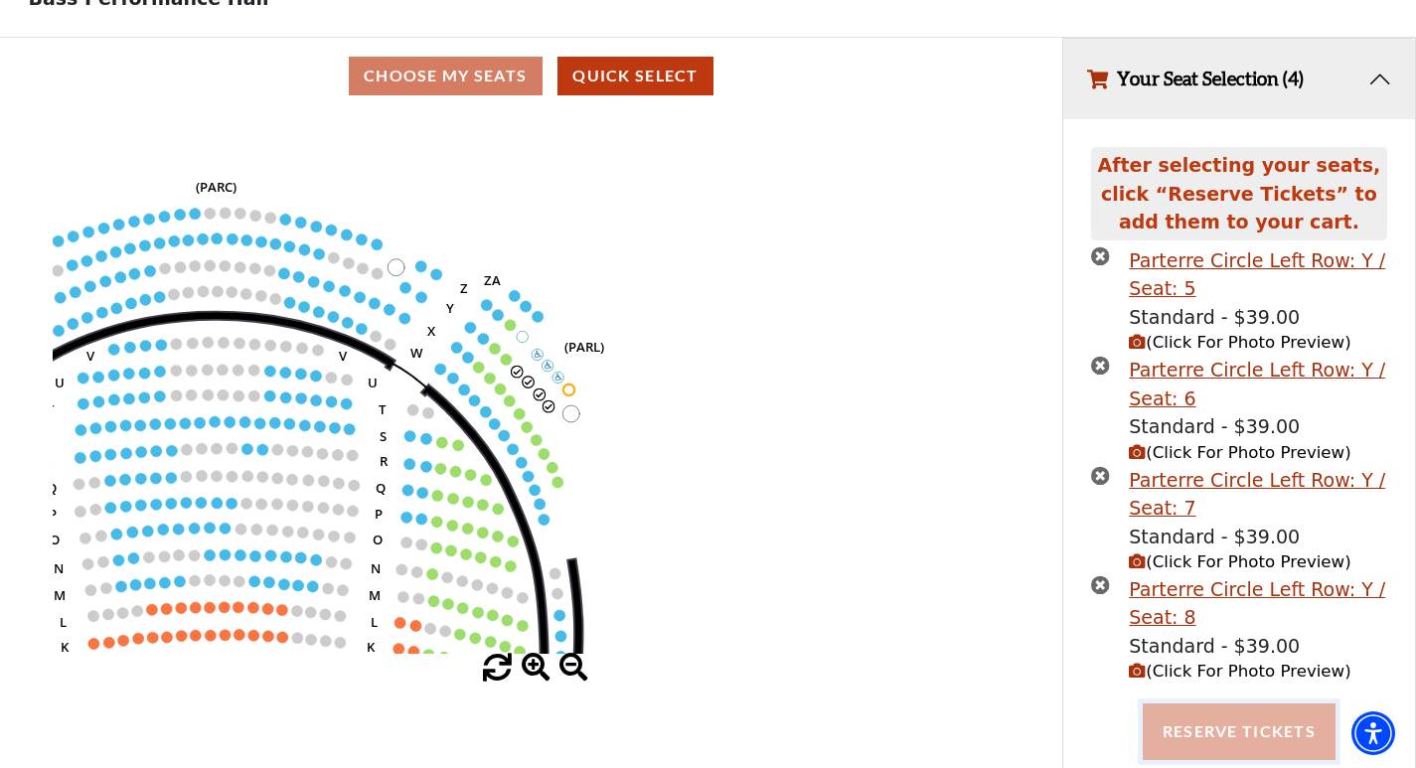
click at [1220, 742] on button "Reserve Tickets" at bounding box center [1239, 731] width 193 height 56
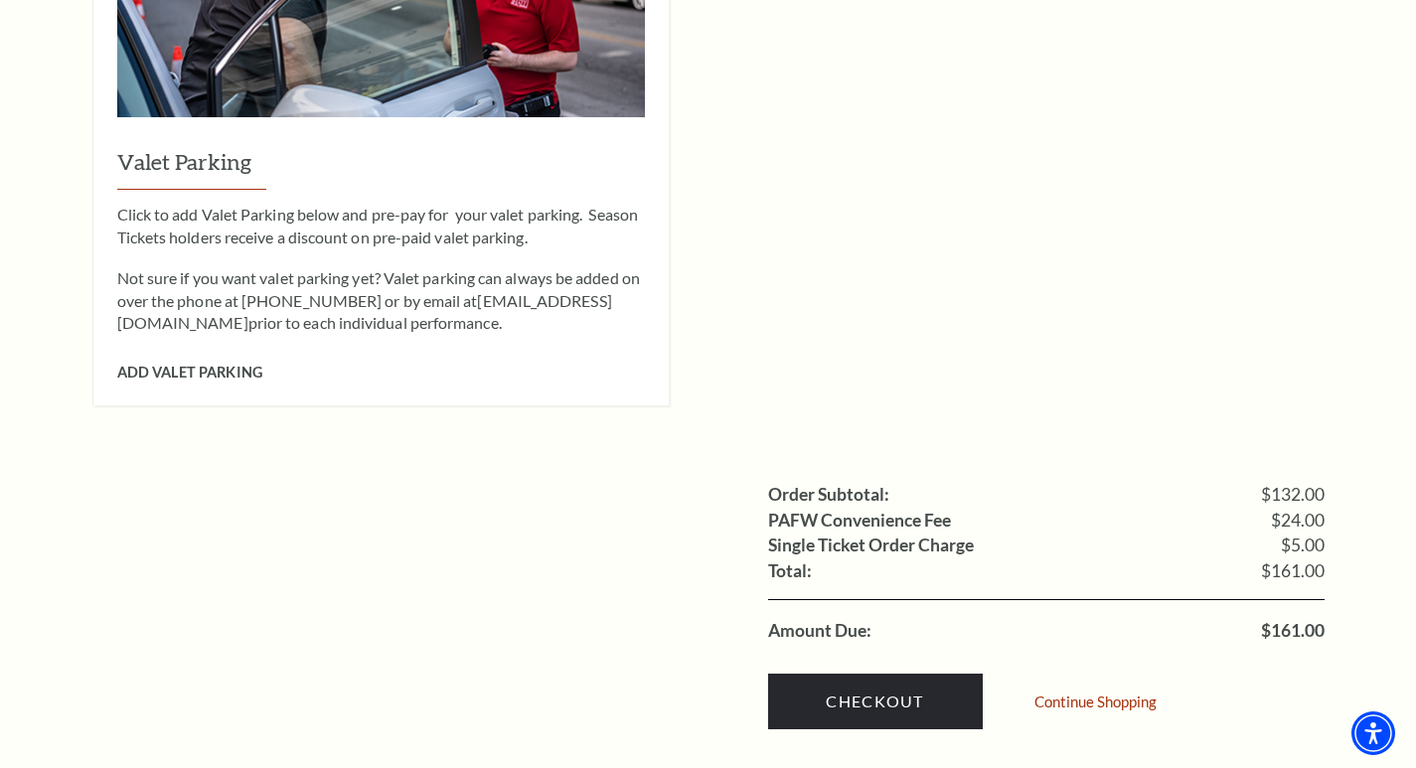
scroll to position [1689, 0]
